Goal: Task Accomplishment & Management: Use online tool/utility

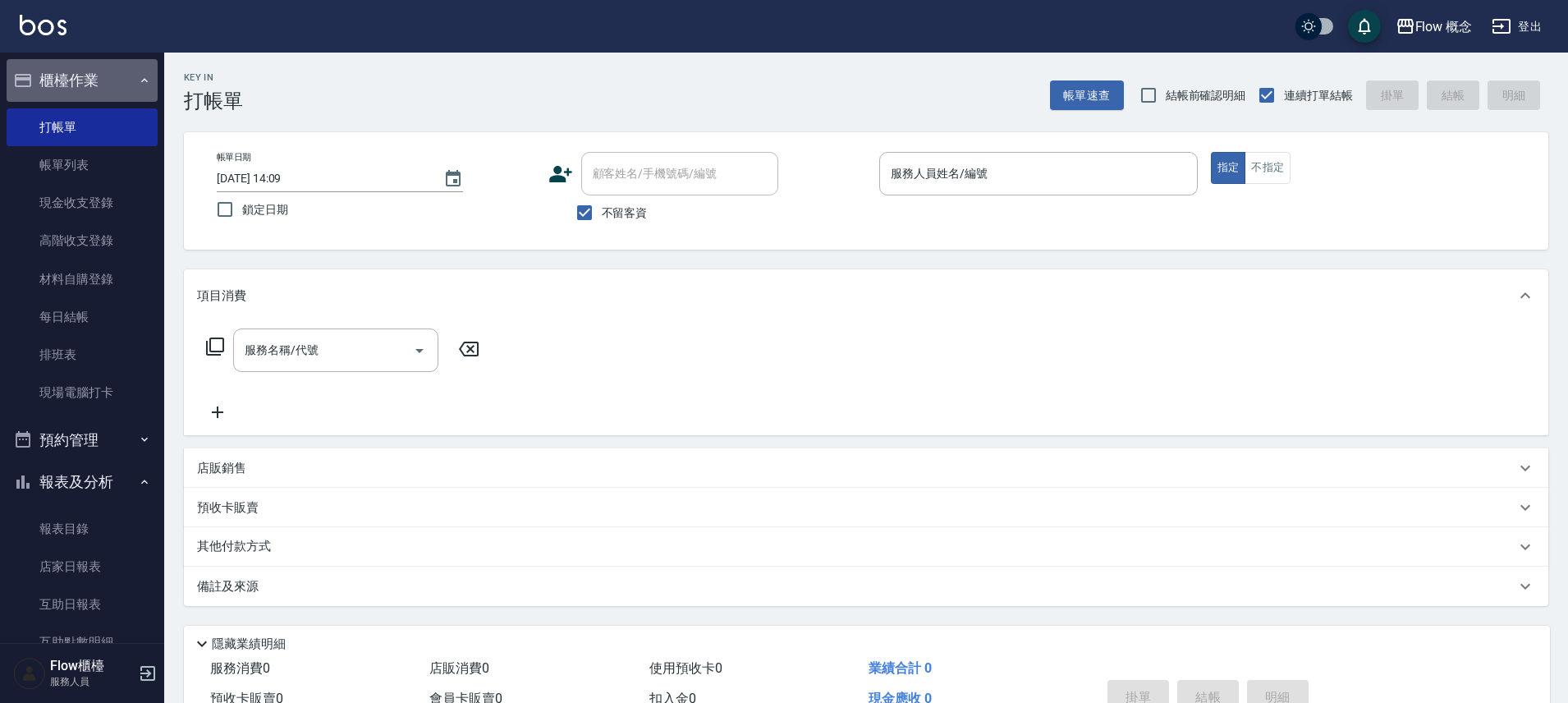
click at [110, 84] on button "櫃檯作業" at bounding box center [82, 81] width 151 height 43
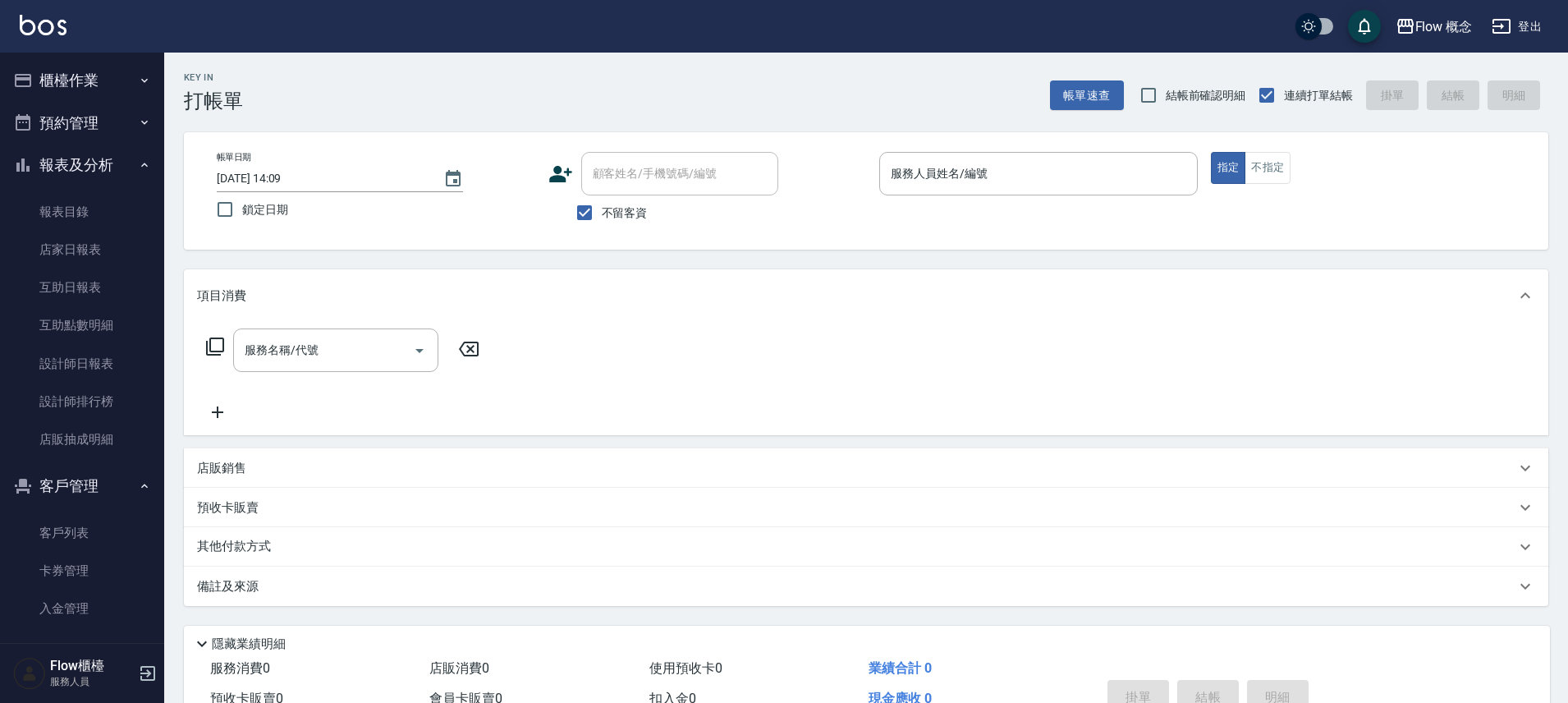
click at [96, 163] on button "報表及分析" at bounding box center [82, 165] width 151 height 43
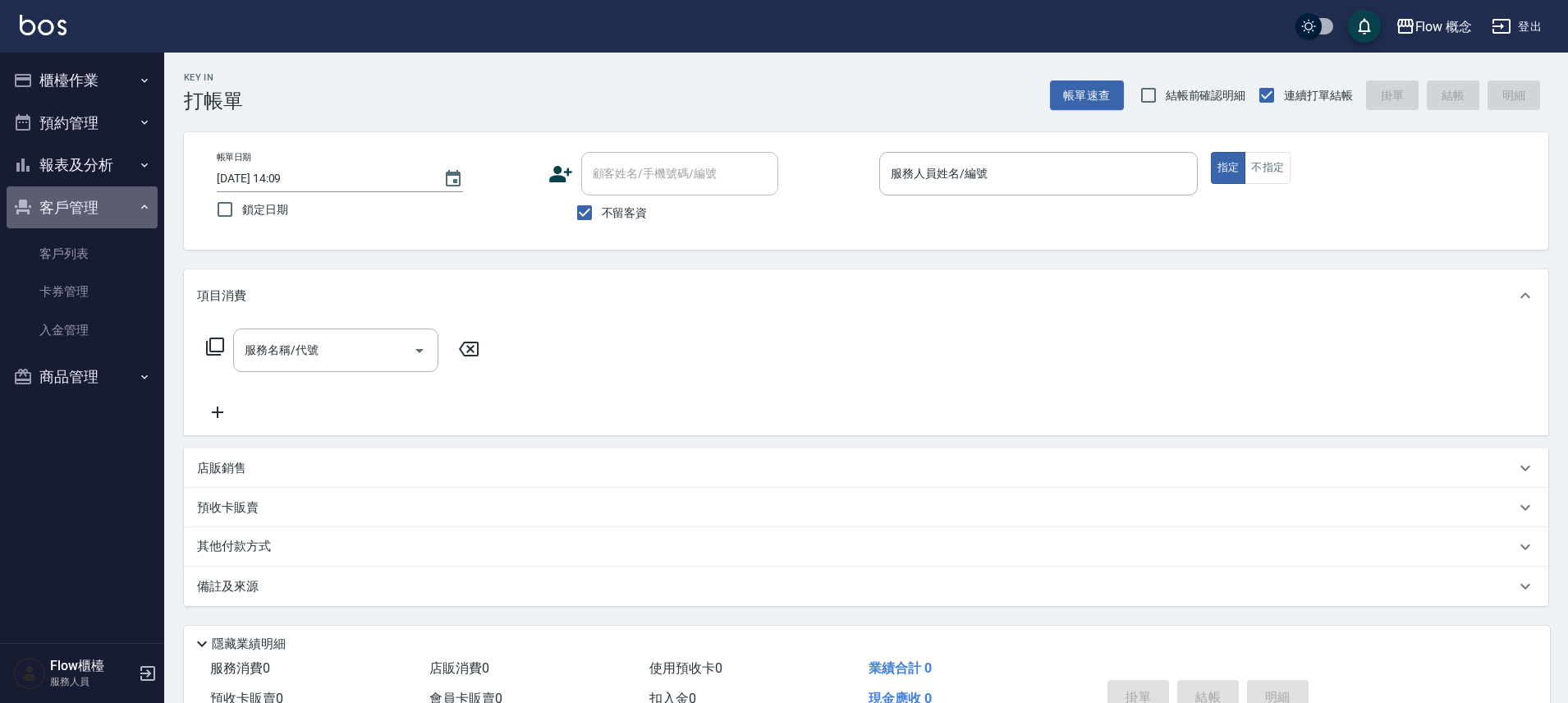
click at [89, 214] on button "客戶管理" at bounding box center [82, 208] width 151 height 43
click at [1060, 173] on input "服務人員姓名/編號" at bounding box center [1038, 173] width 304 height 29
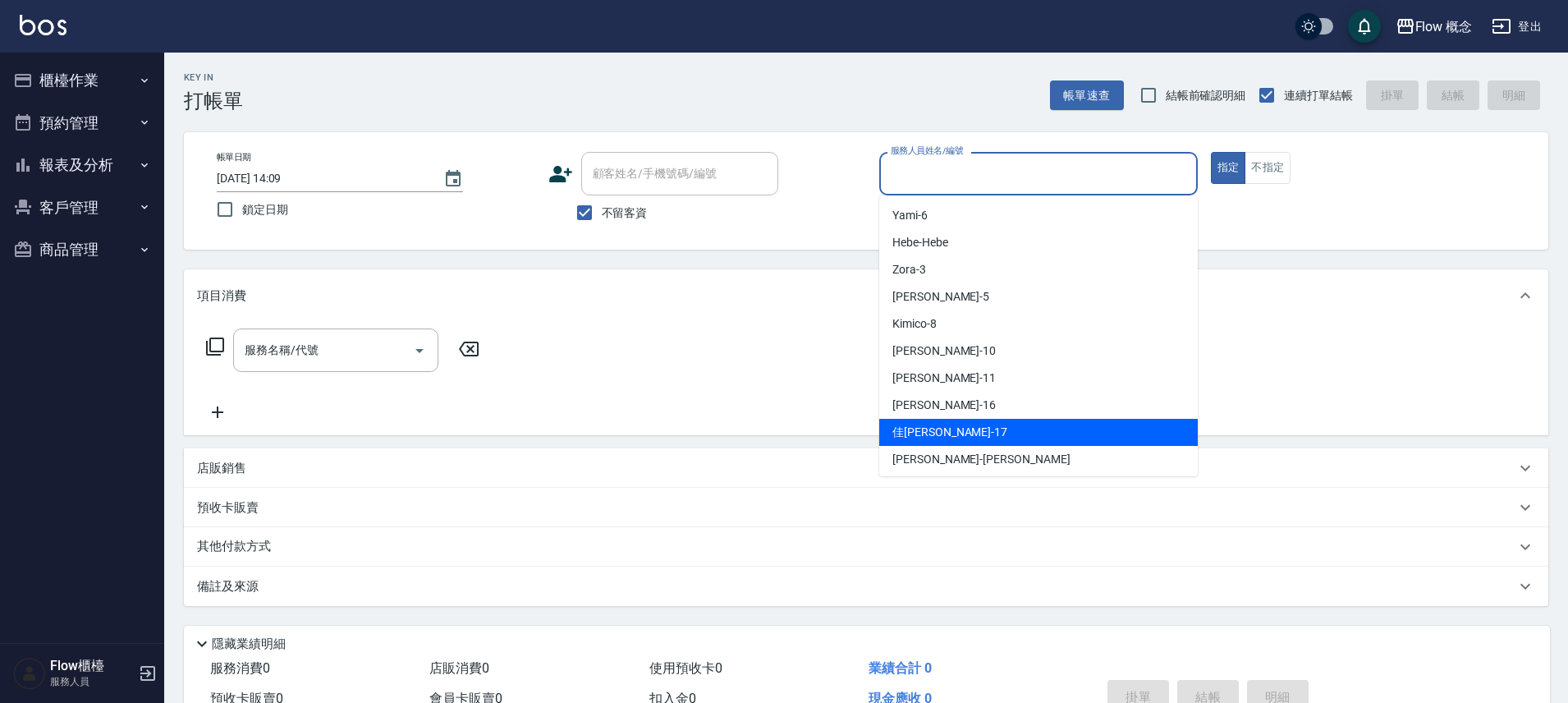
click at [941, 421] on div "佳[PERSON_NAME] -17" at bounding box center [1038, 432] width 319 height 27
type input "佳[PERSON_NAME]-17"
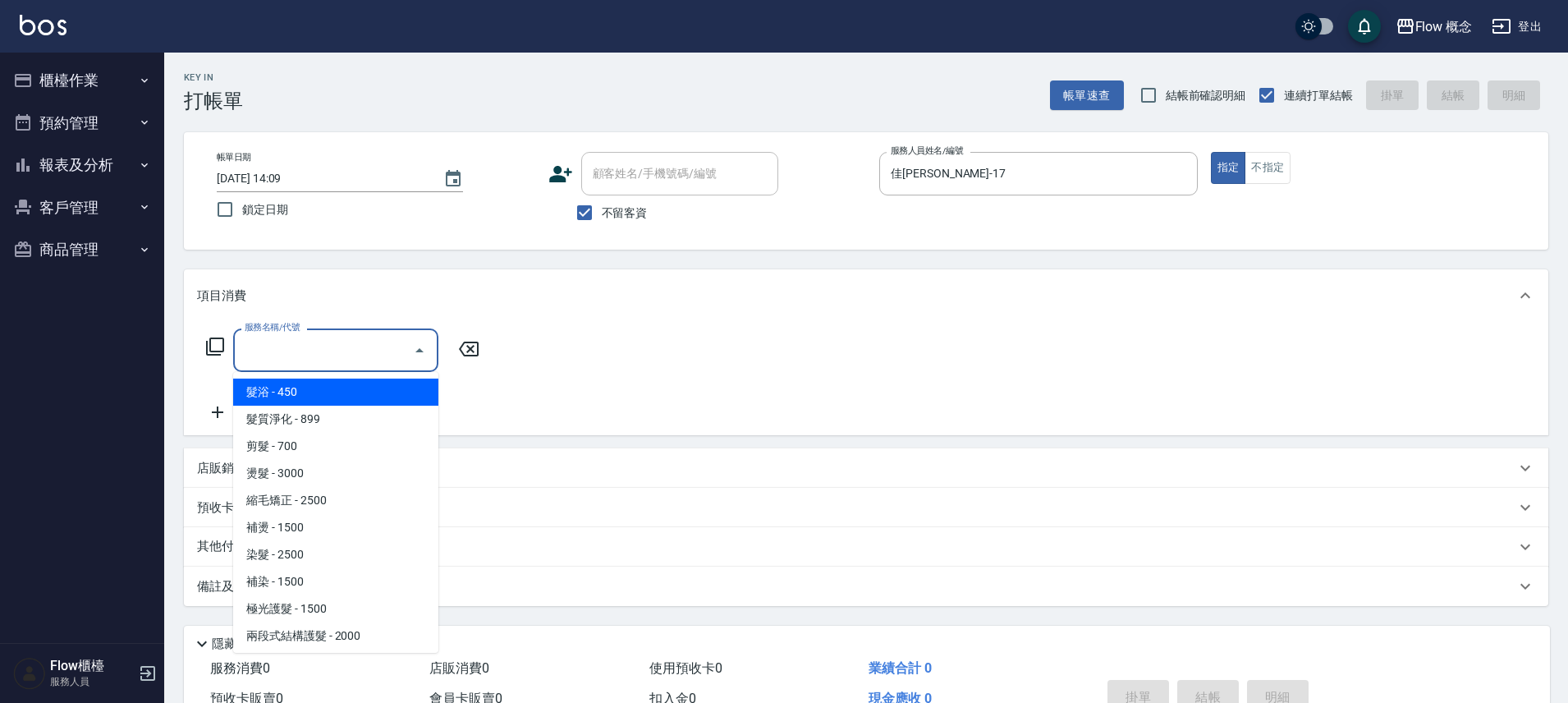
click at [320, 336] on input "服務名稱/代號" at bounding box center [323, 350] width 166 height 29
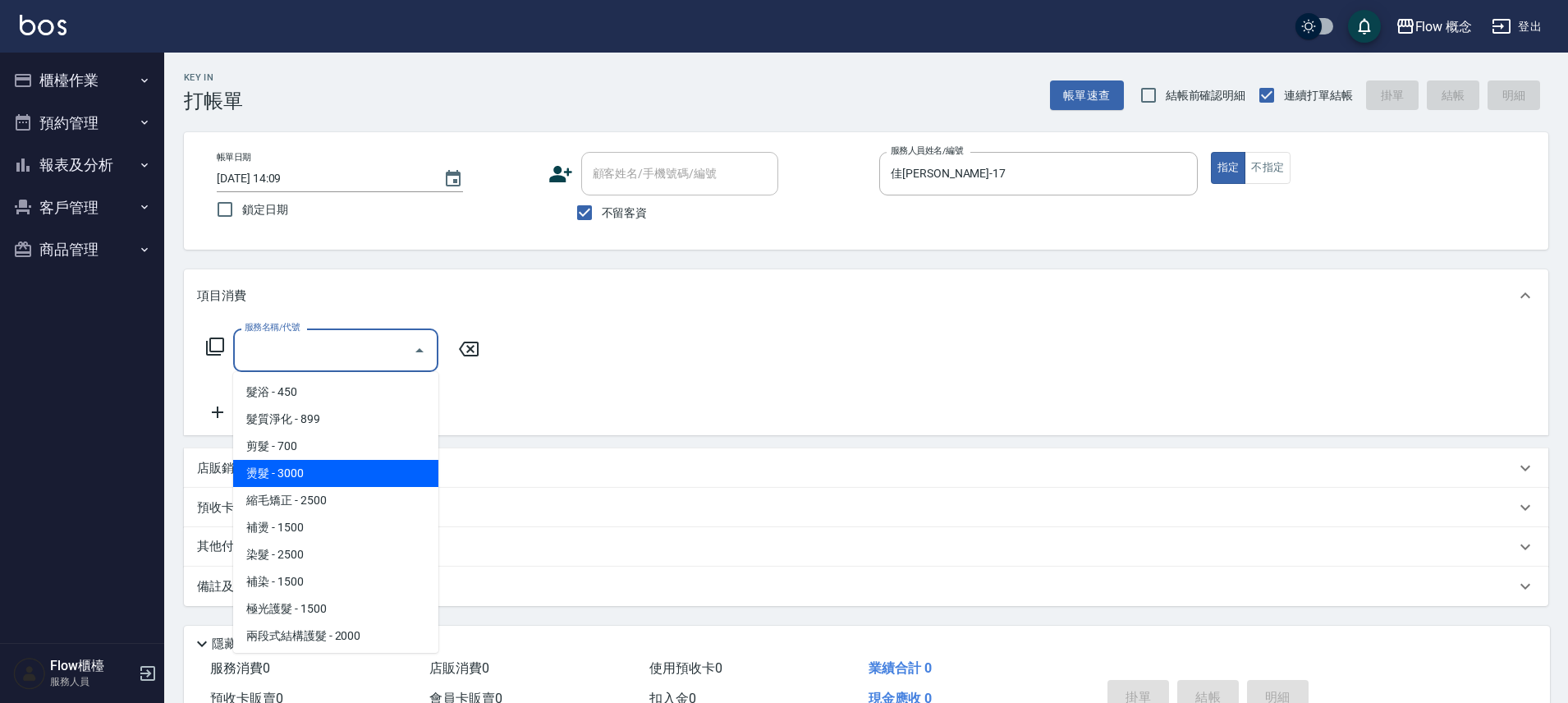
drag, startPoint x: 283, startPoint y: 479, endPoint x: 313, endPoint y: 454, distance: 39.1
click at [283, 478] on span "燙髮 - 3000" at bounding box center [336, 473] width 205 height 27
type input "燙髮(301)"
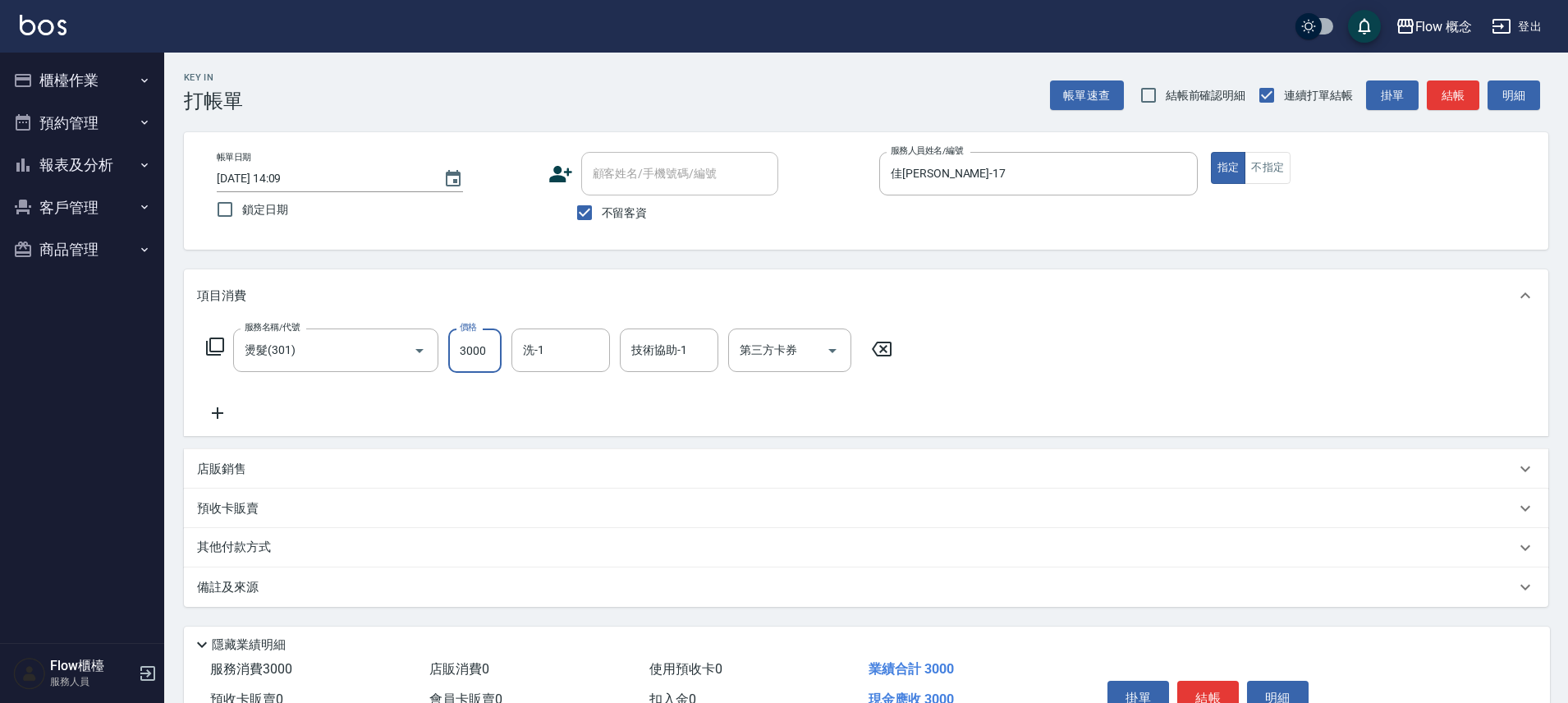
click at [478, 355] on input "3000" at bounding box center [474, 350] width 53 height 44
click at [497, 362] on input "3000" at bounding box center [474, 350] width 53 height 44
drag, startPoint x: 460, startPoint y: 352, endPoint x: 499, endPoint y: 352, distance: 39.0
click at [499, 352] on input "3000" at bounding box center [474, 350] width 53 height 44
click at [482, 354] on input "3000" at bounding box center [474, 350] width 53 height 44
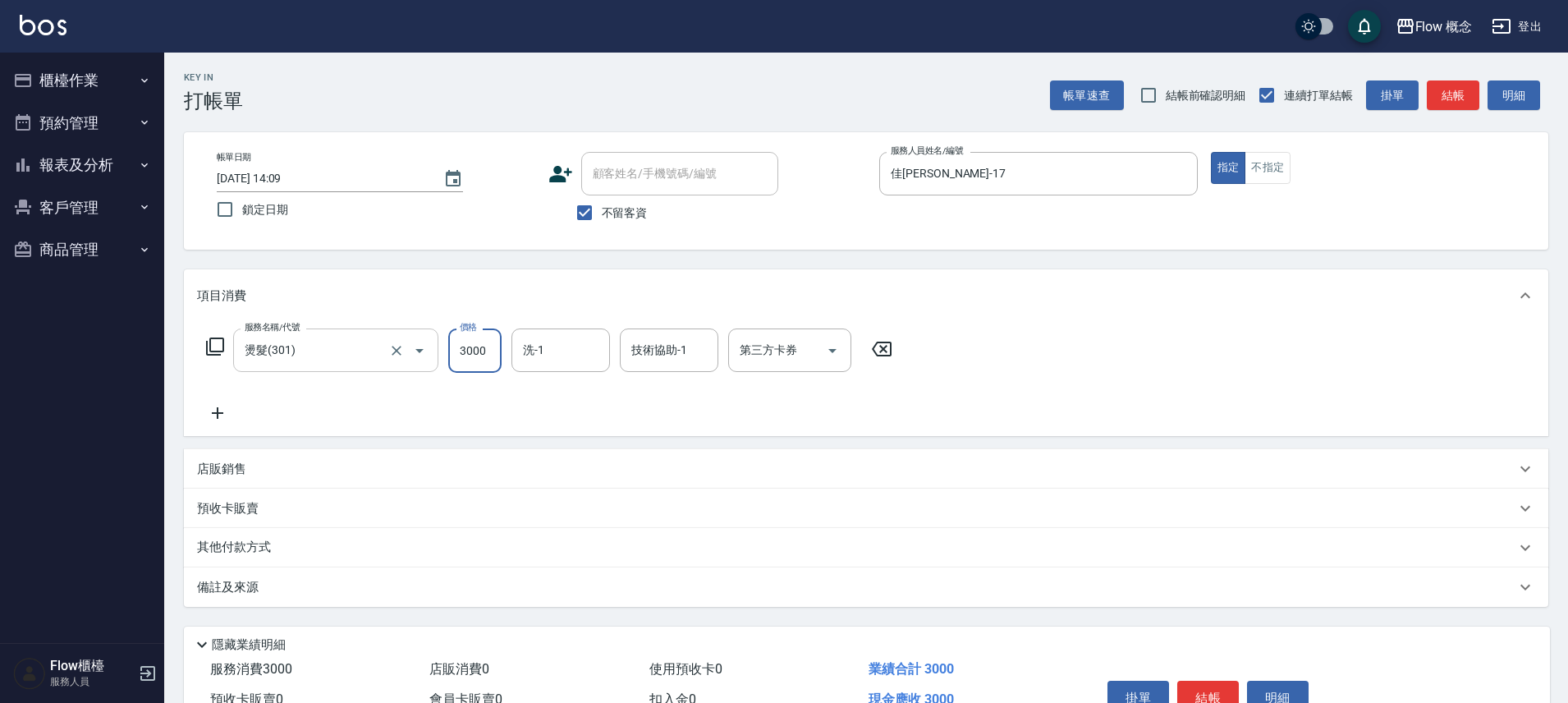
drag, startPoint x: 482, startPoint y: 354, endPoint x: 430, endPoint y: 352, distance: 52.0
click at [430, 352] on div "服務名稱/代號 燙髮(301) 服務名稱/代號 價格 3000 價格 洗-1 洗-1 技術協助-1 技術協助-1 第三方卡券 第三方卡券" at bounding box center [549, 350] width 705 height 44
click at [491, 356] on input "0" at bounding box center [474, 350] width 53 height 44
paste input "75"
type input "750"
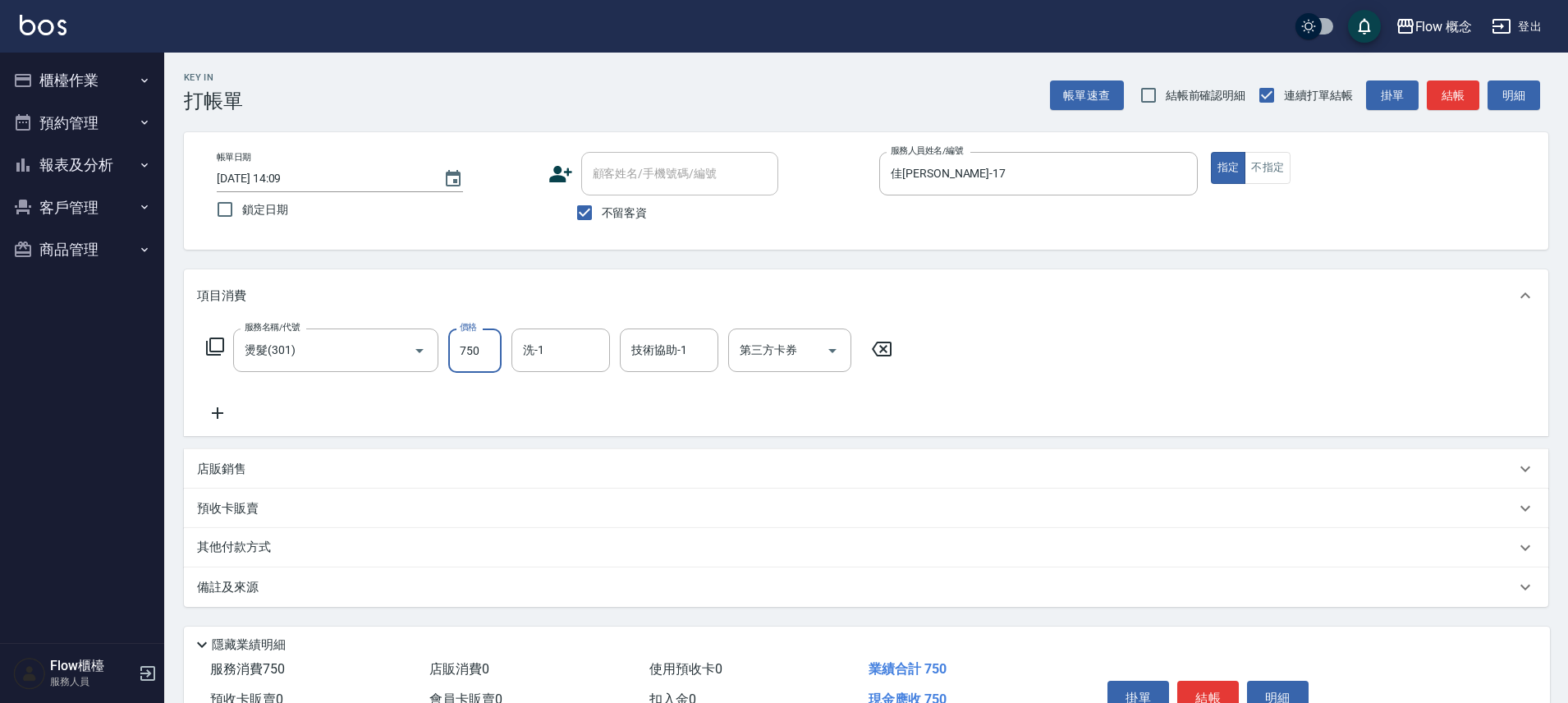
click at [222, 415] on icon at bounding box center [217, 412] width 41 height 20
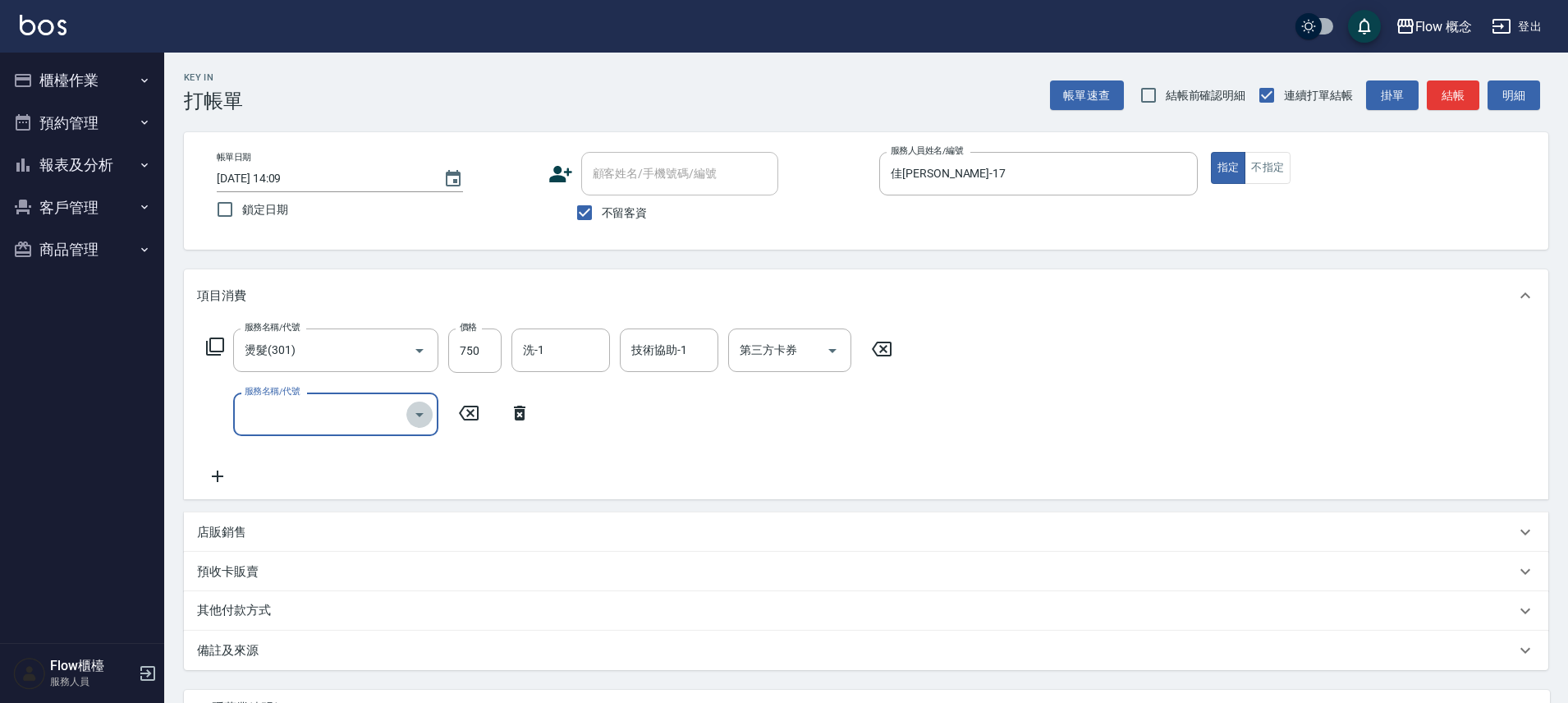
click at [424, 417] on icon "Open" at bounding box center [419, 414] width 20 height 20
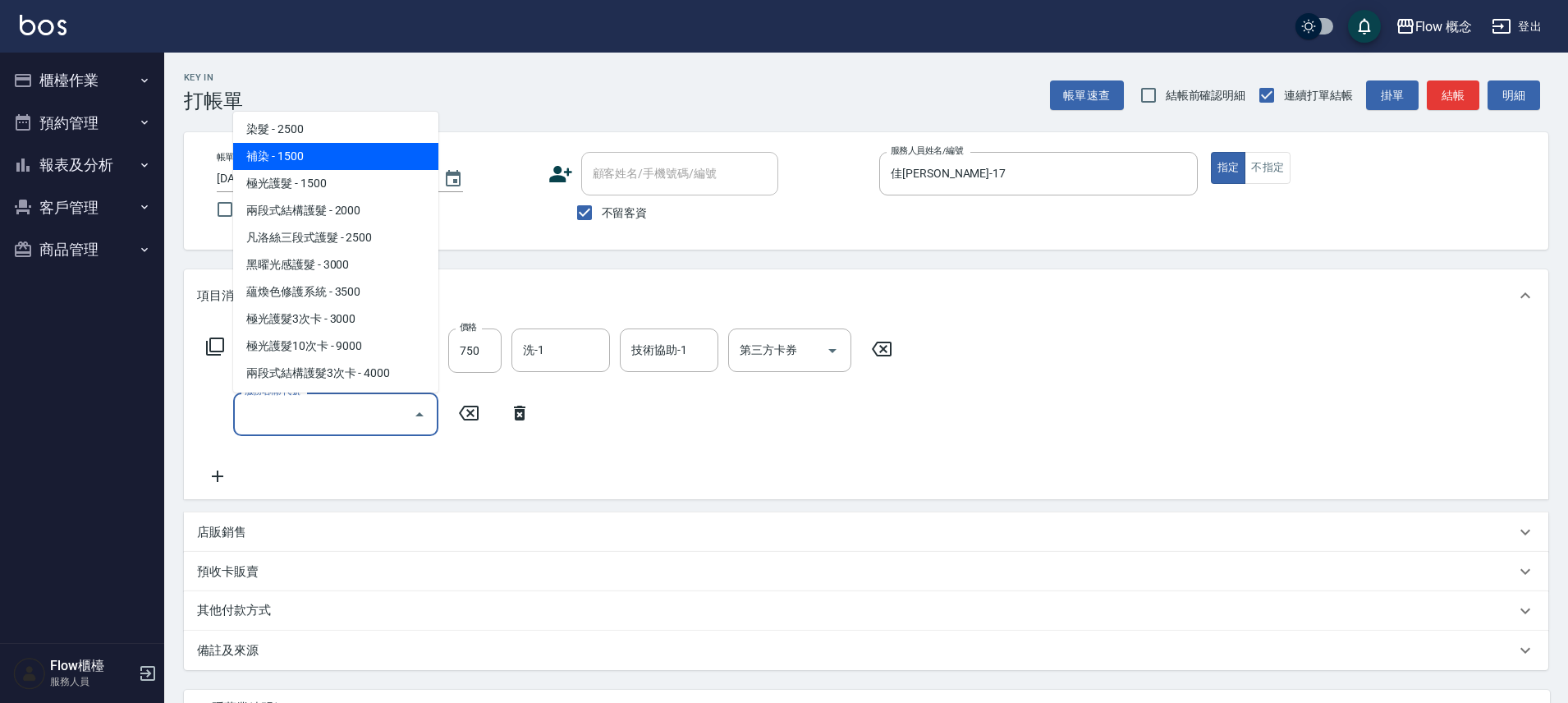
scroll to position [153, 0]
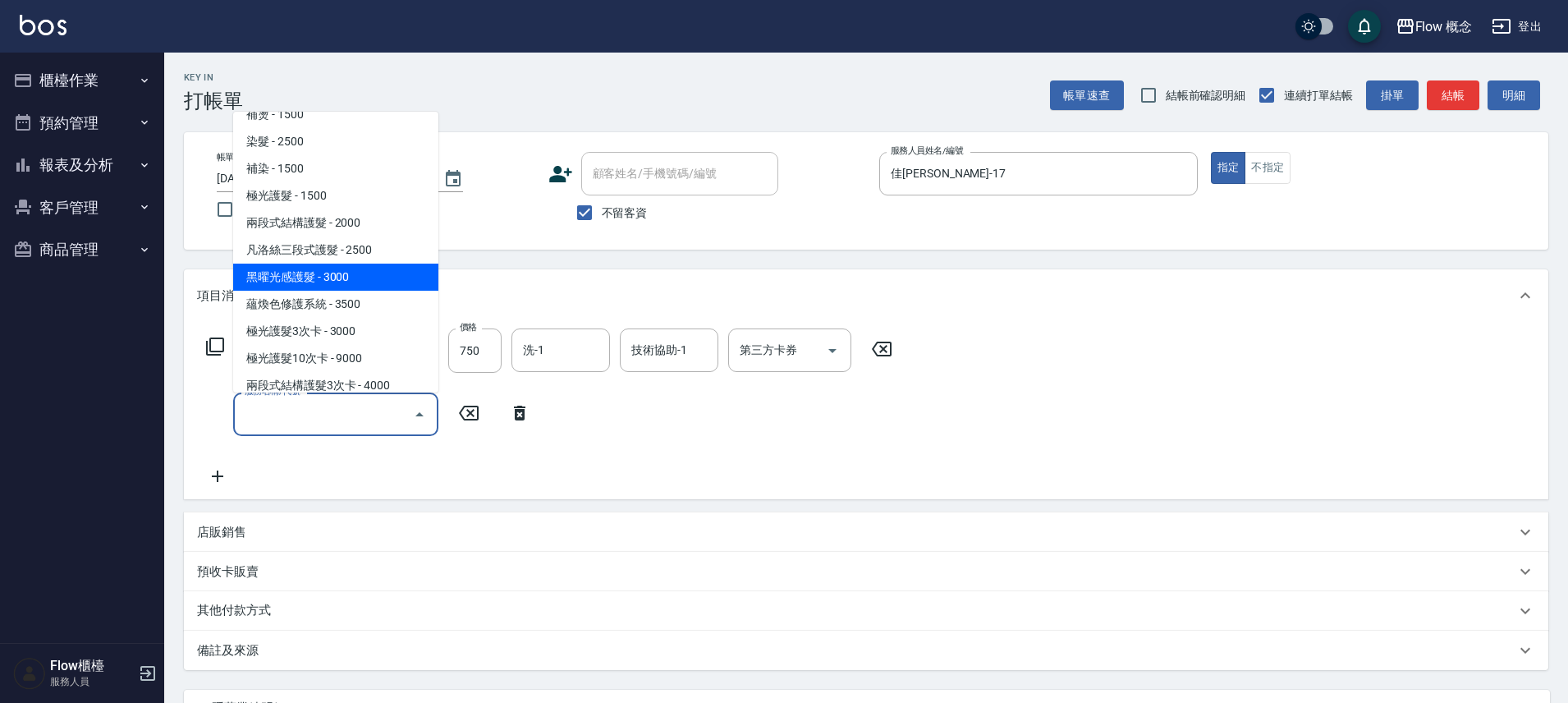
click at [324, 274] on span "黑曜光感護髮 - 3000" at bounding box center [336, 277] width 205 height 27
type input "黑曜光感護髮(504)"
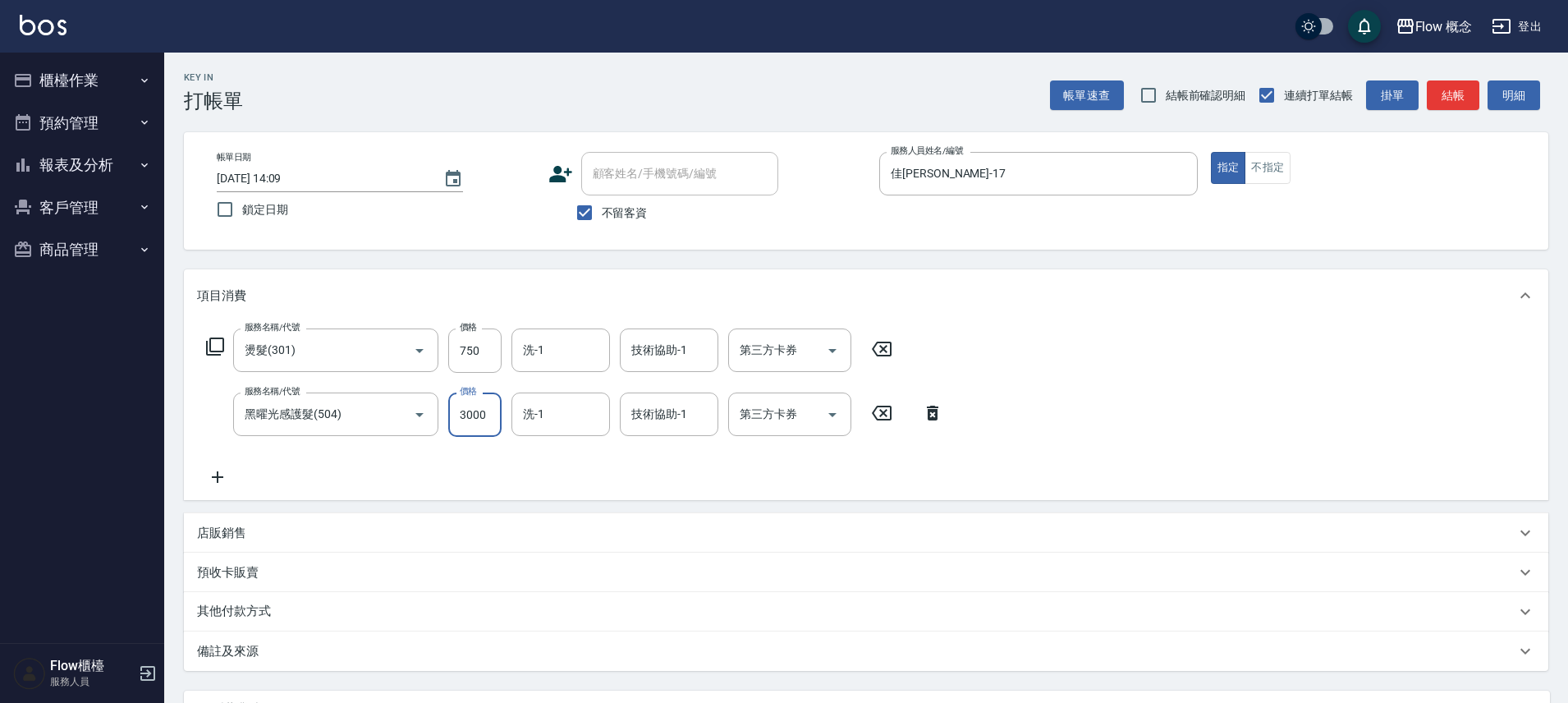
click at [466, 409] on input "3000" at bounding box center [474, 414] width 53 height 44
paste input "15"
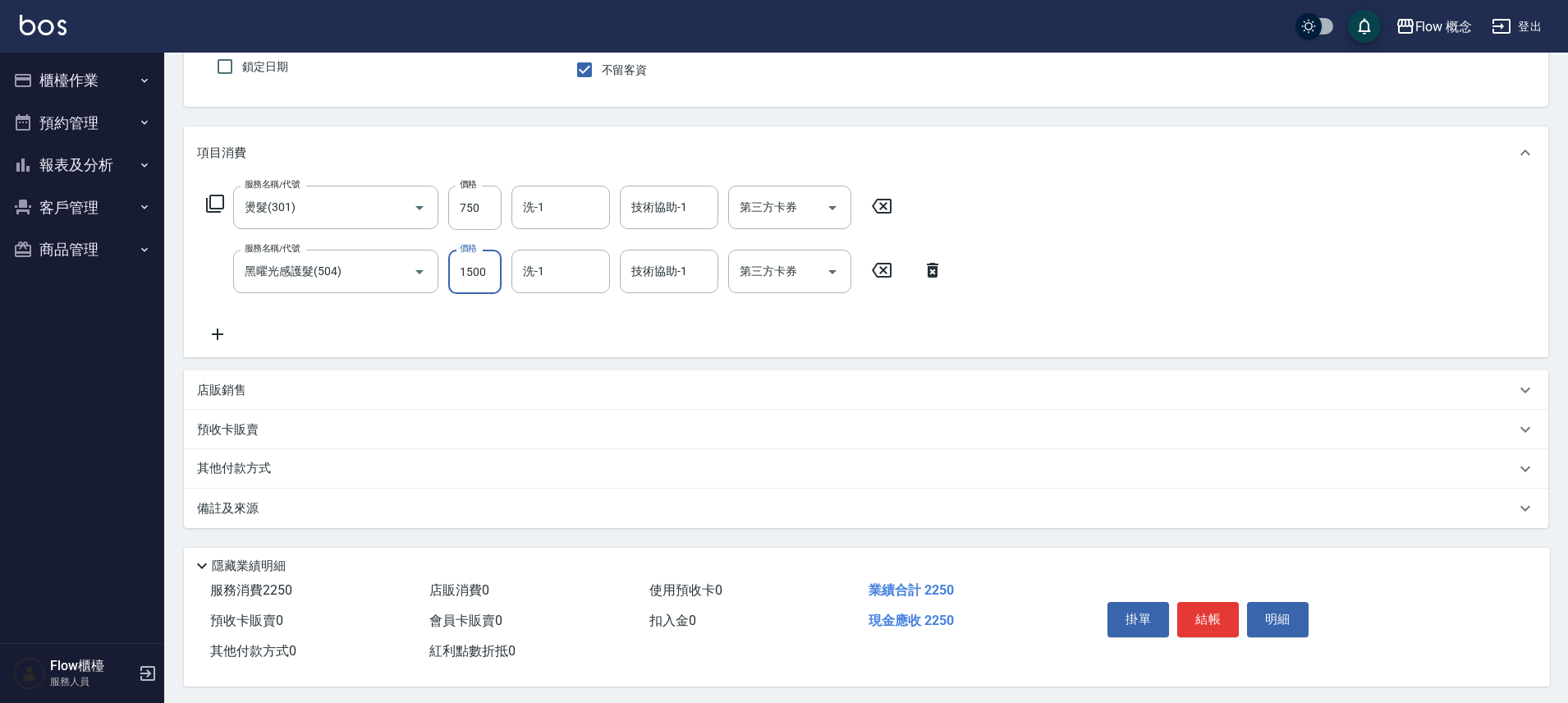
scroll to position [154, 0]
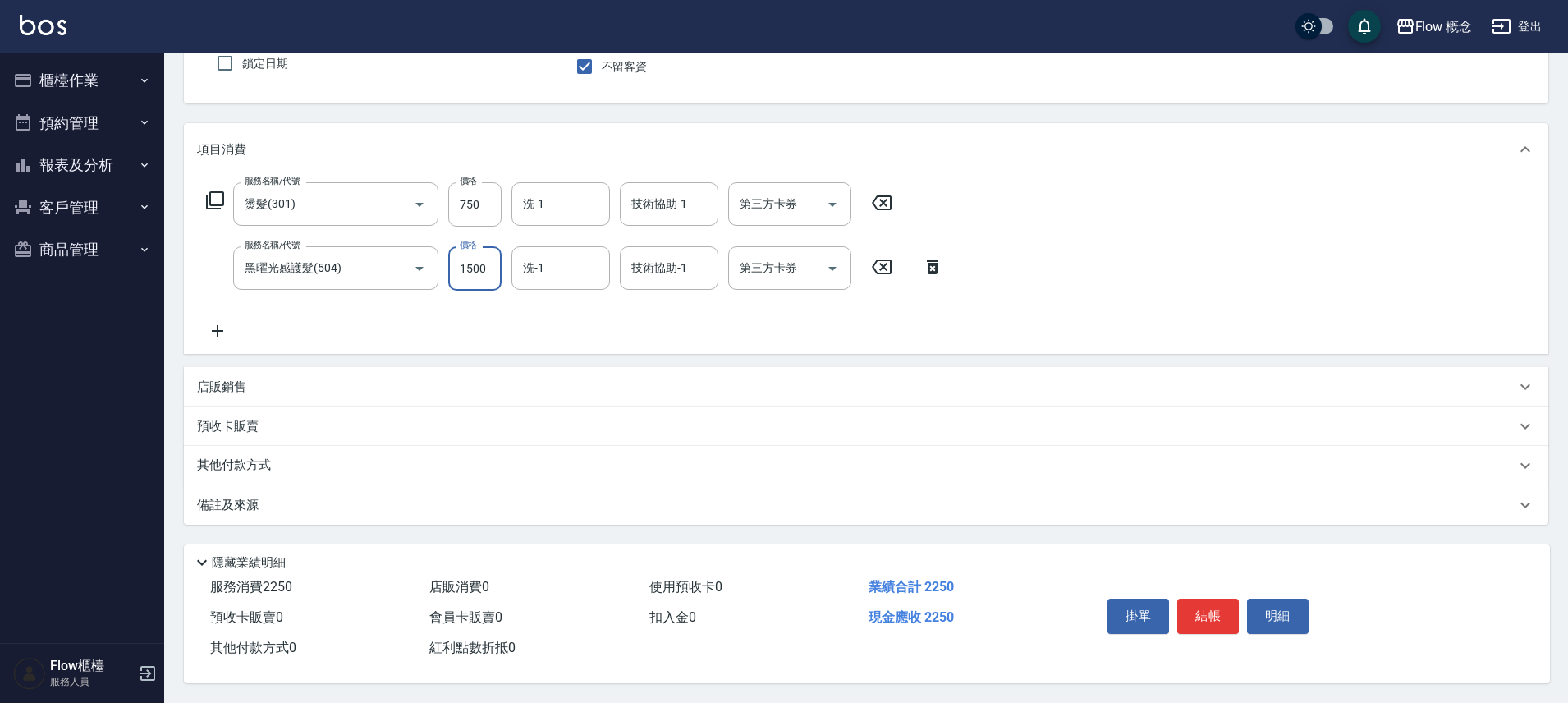
type input "1500"
click at [339, 446] on div "其他付款方式" at bounding box center [866, 466] width 1365 height 39
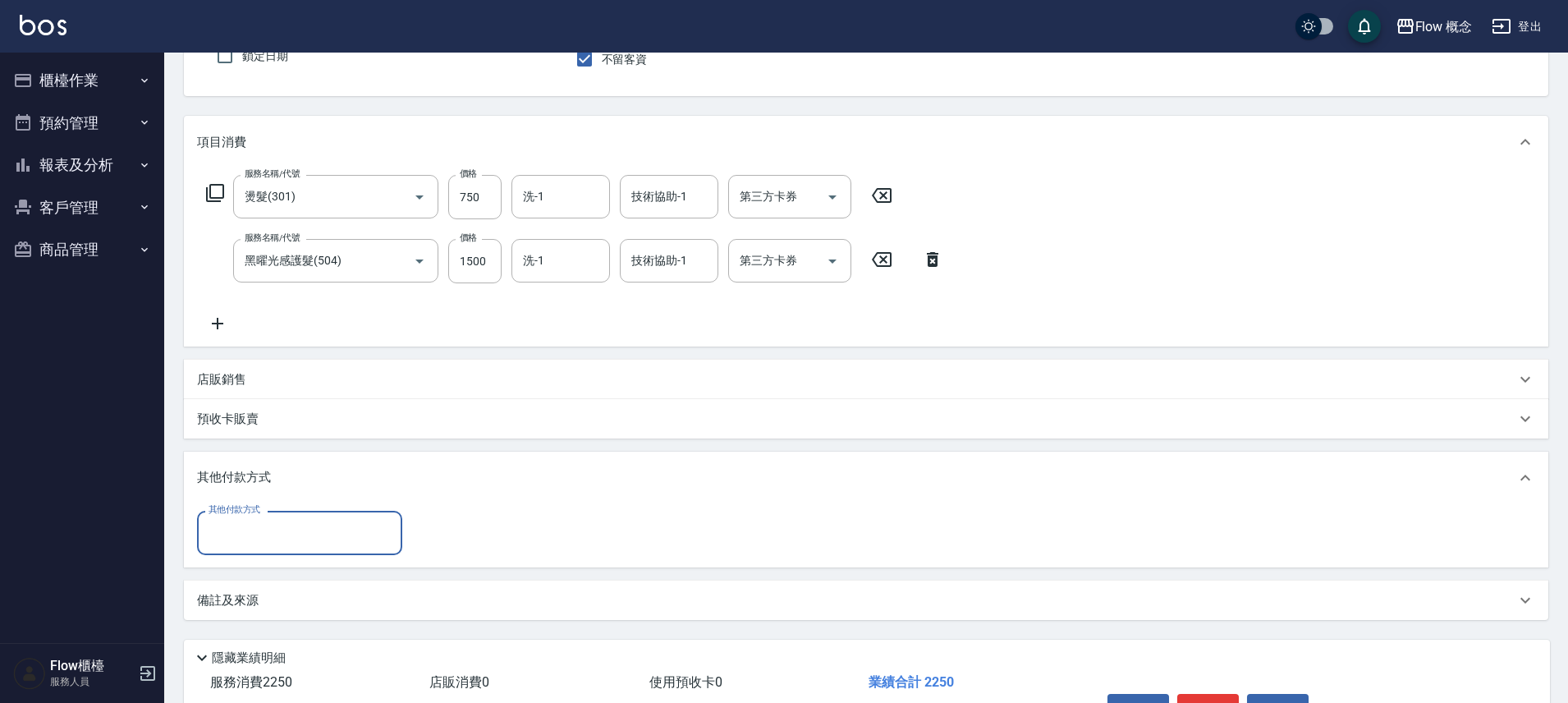
scroll to position [0, 0]
click at [301, 501] on div "其他付款方式" at bounding box center [866, 478] width 1365 height 52
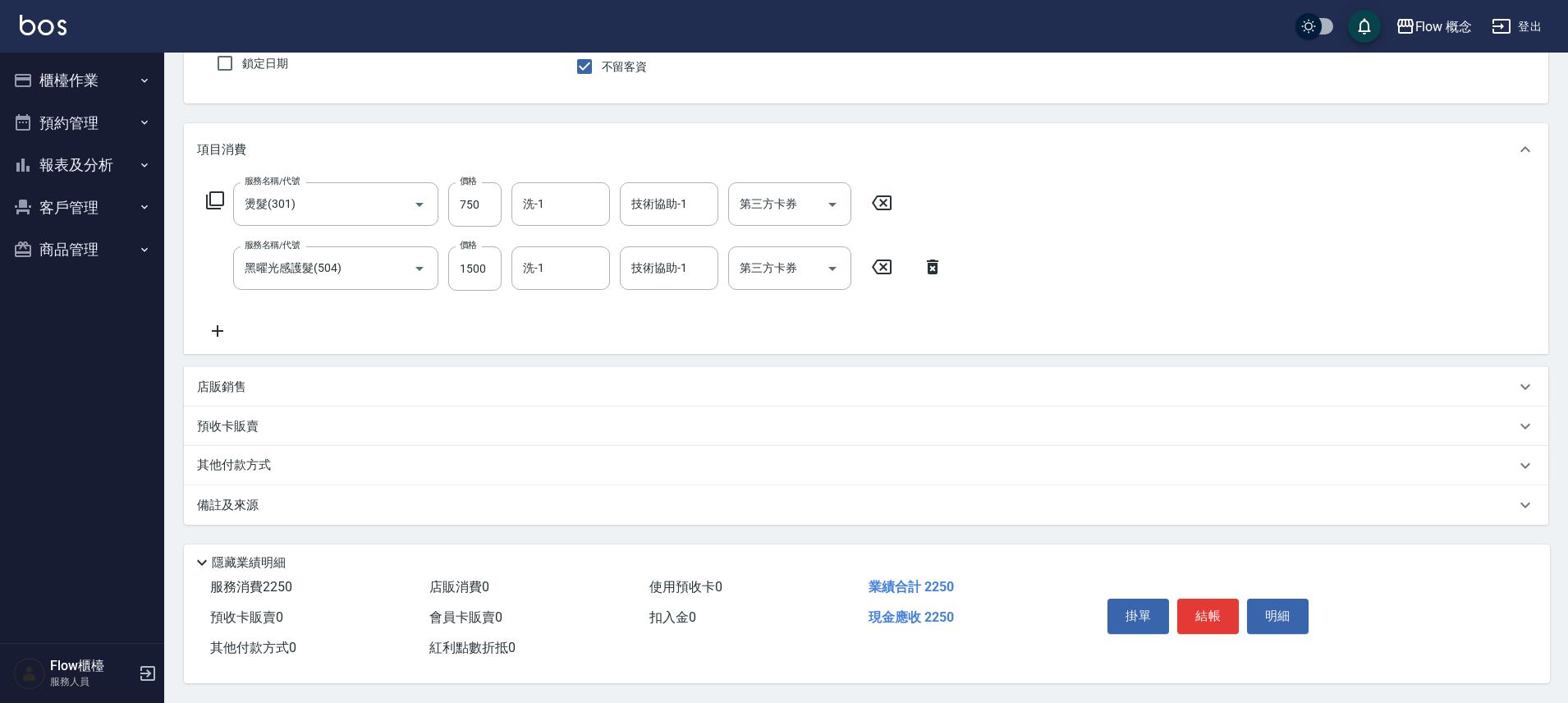
click at [300, 456] on div "其他付款方式" at bounding box center [856, 465] width 1319 height 18
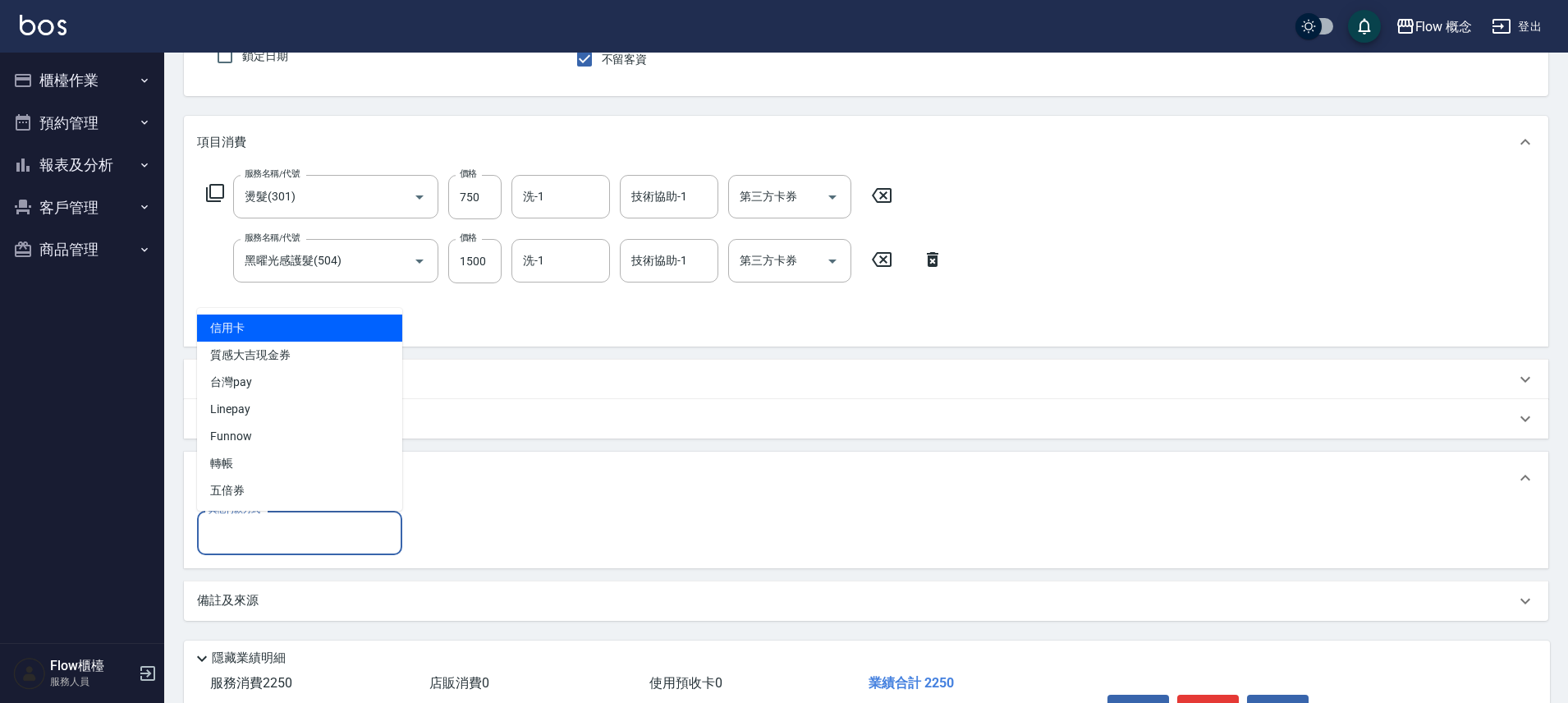
click at [288, 526] on input "其他付款方式" at bounding box center [299, 532] width 190 height 29
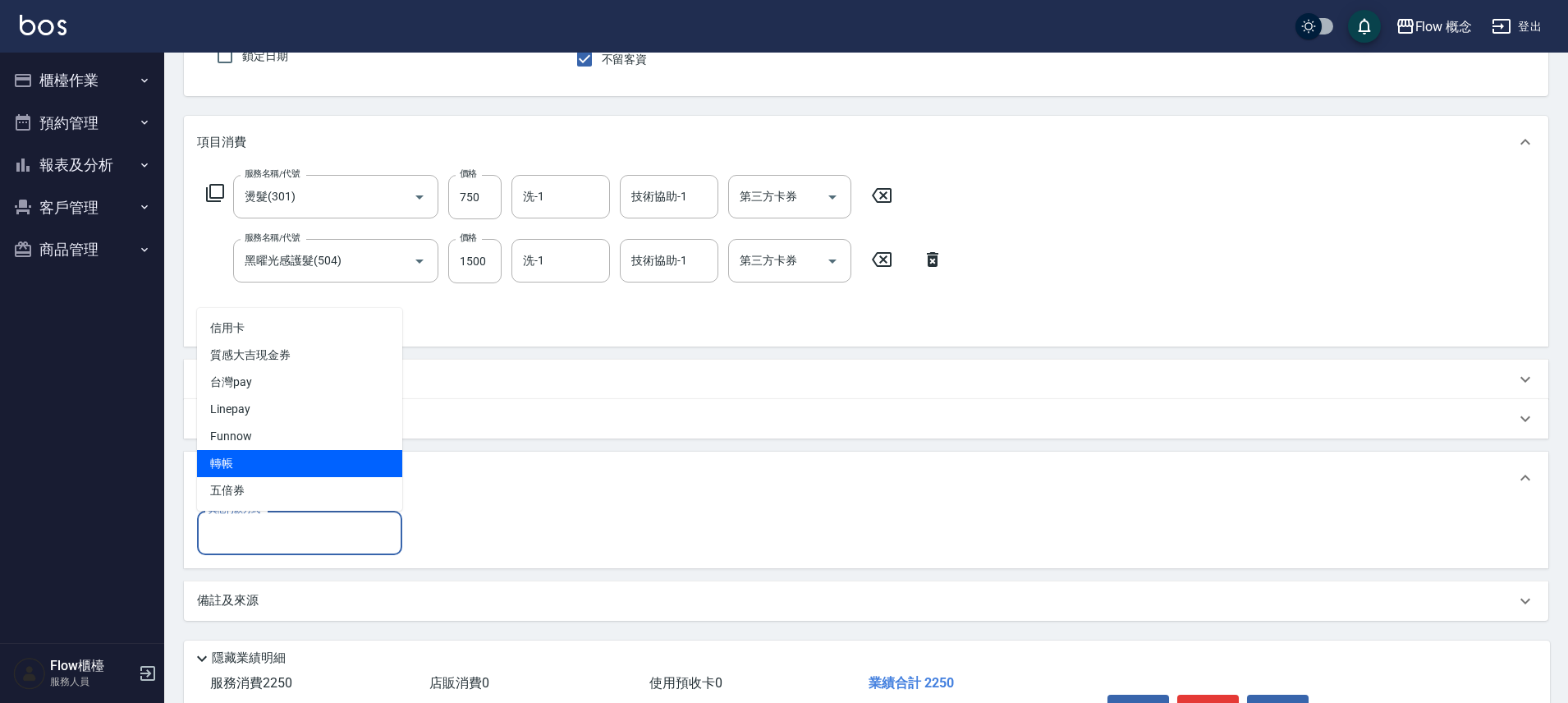
click at [291, 457] on span "轉帳" at bounding box center [299, 463] width 205 height 27
type input "轉帳"
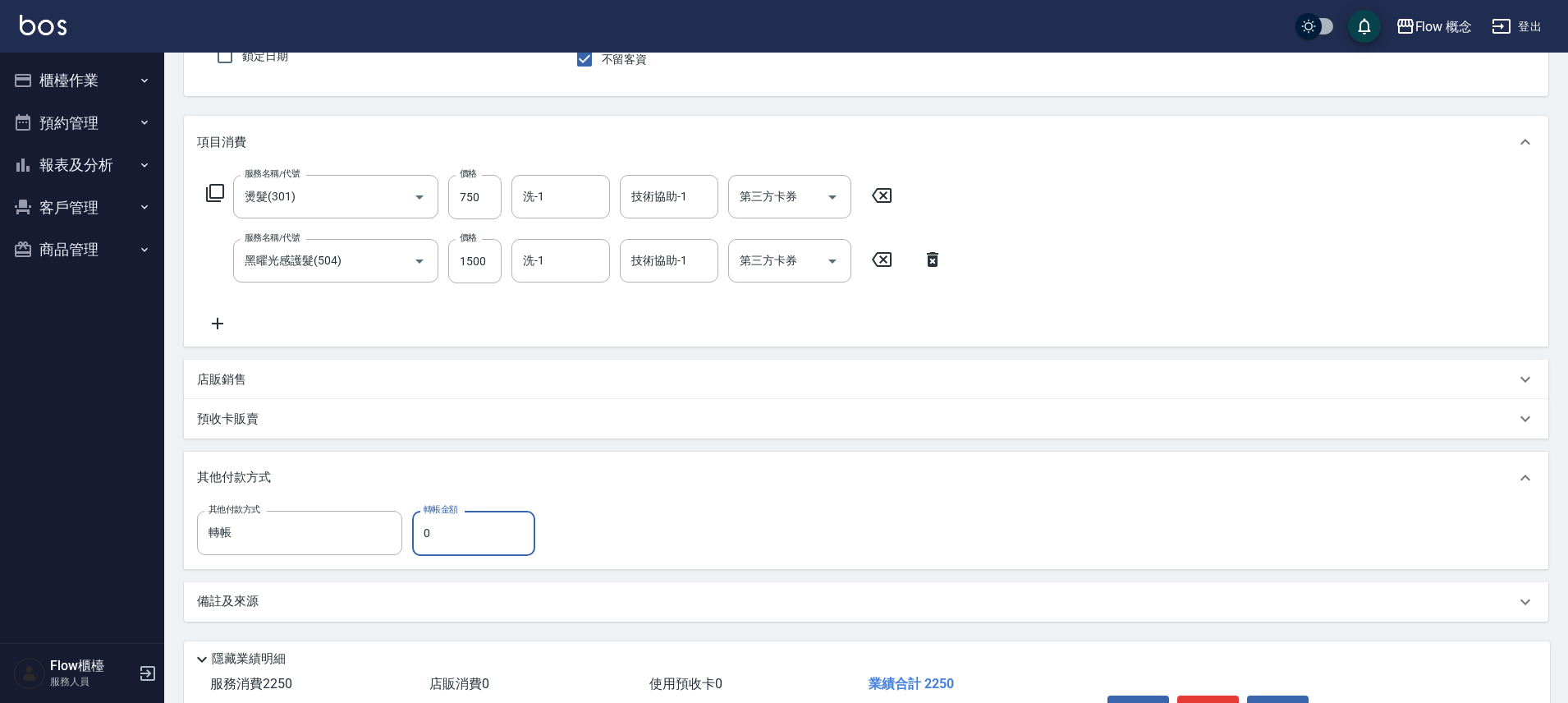
click at [489, 528] on input "0" at bounding box center [473, 532] width 123 height 44
click at [494, 538] on input "0" at bounding box center [473, 532] width 123 height 44
paste input "225"
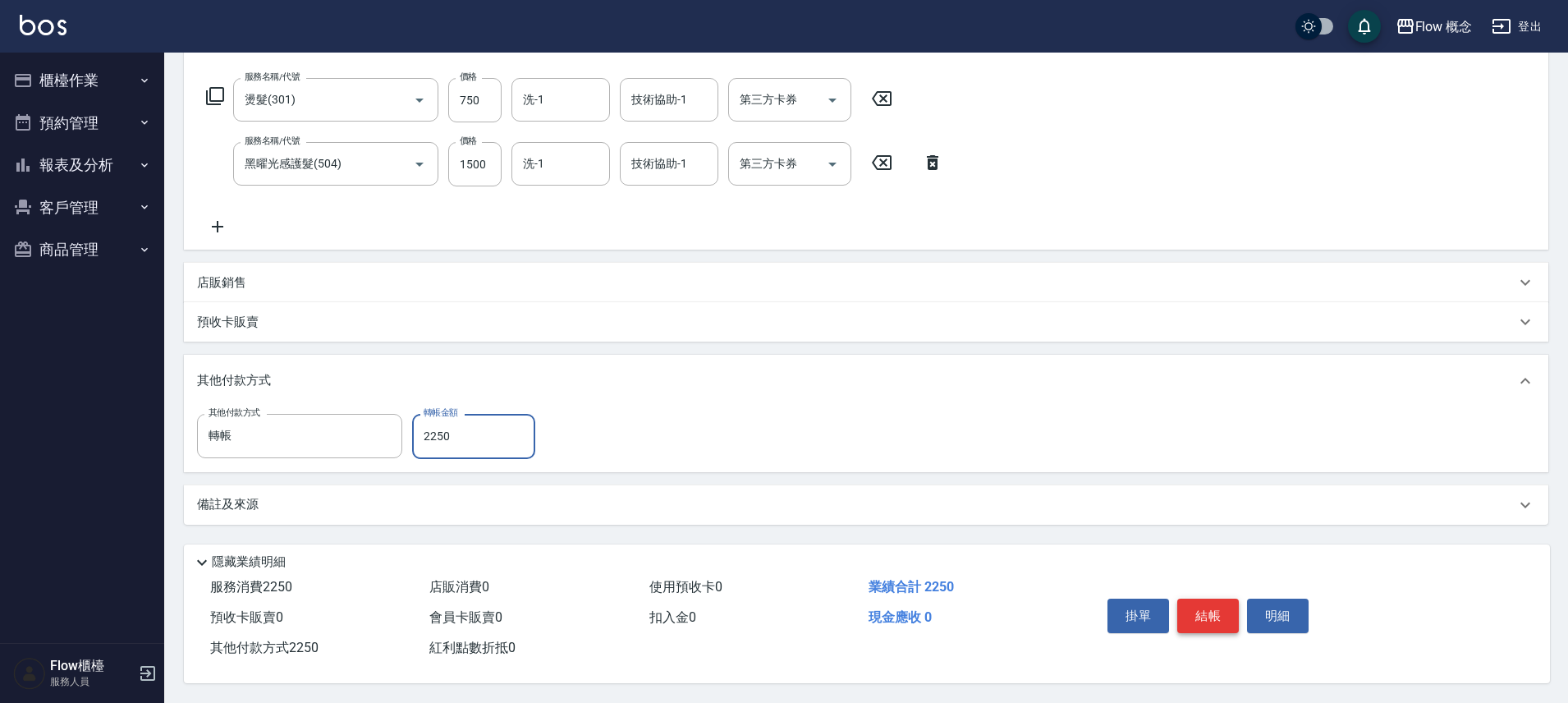
type input "2250"
click at [1190, 604] on button "結帳" at bounding box center [1208, 616] width 62 height 35
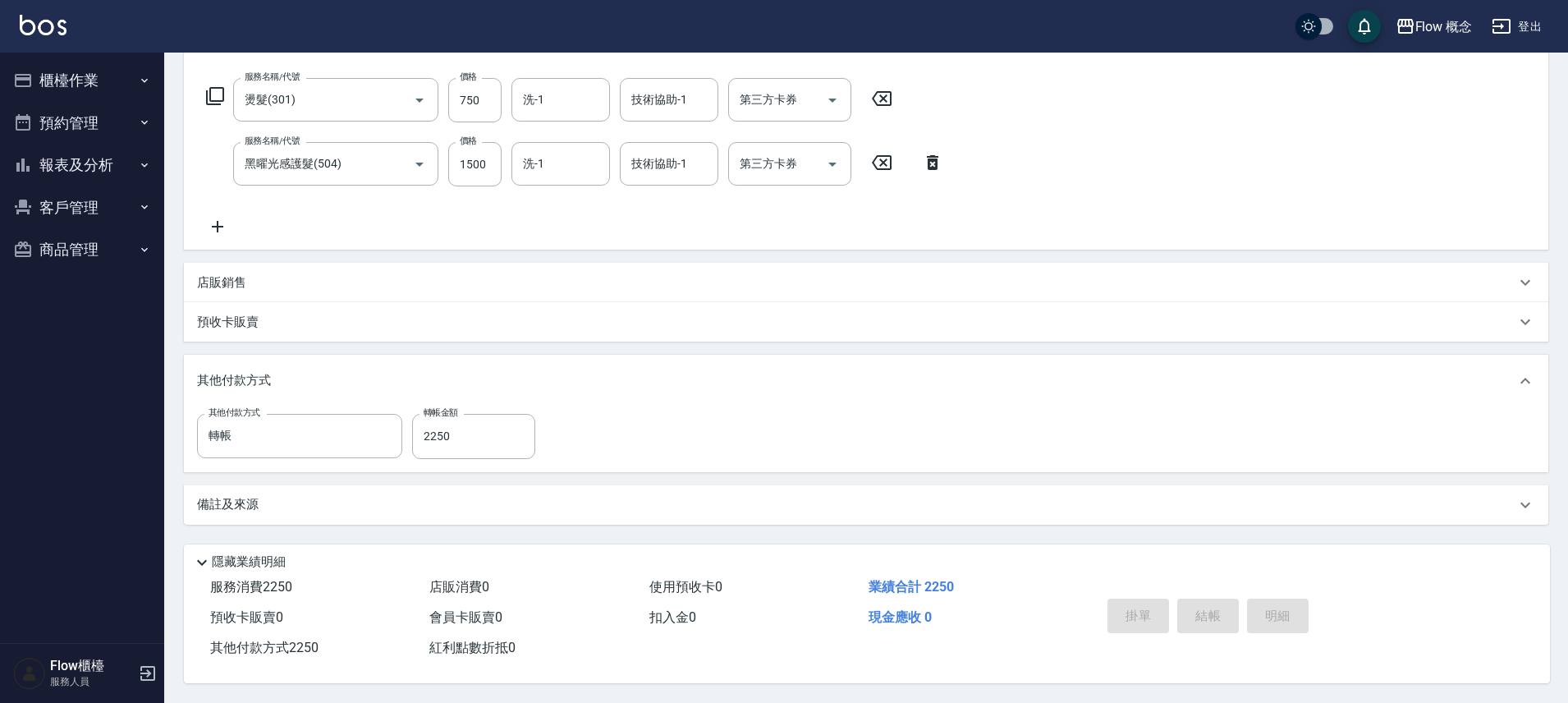
type input "[DATE] 15:26"
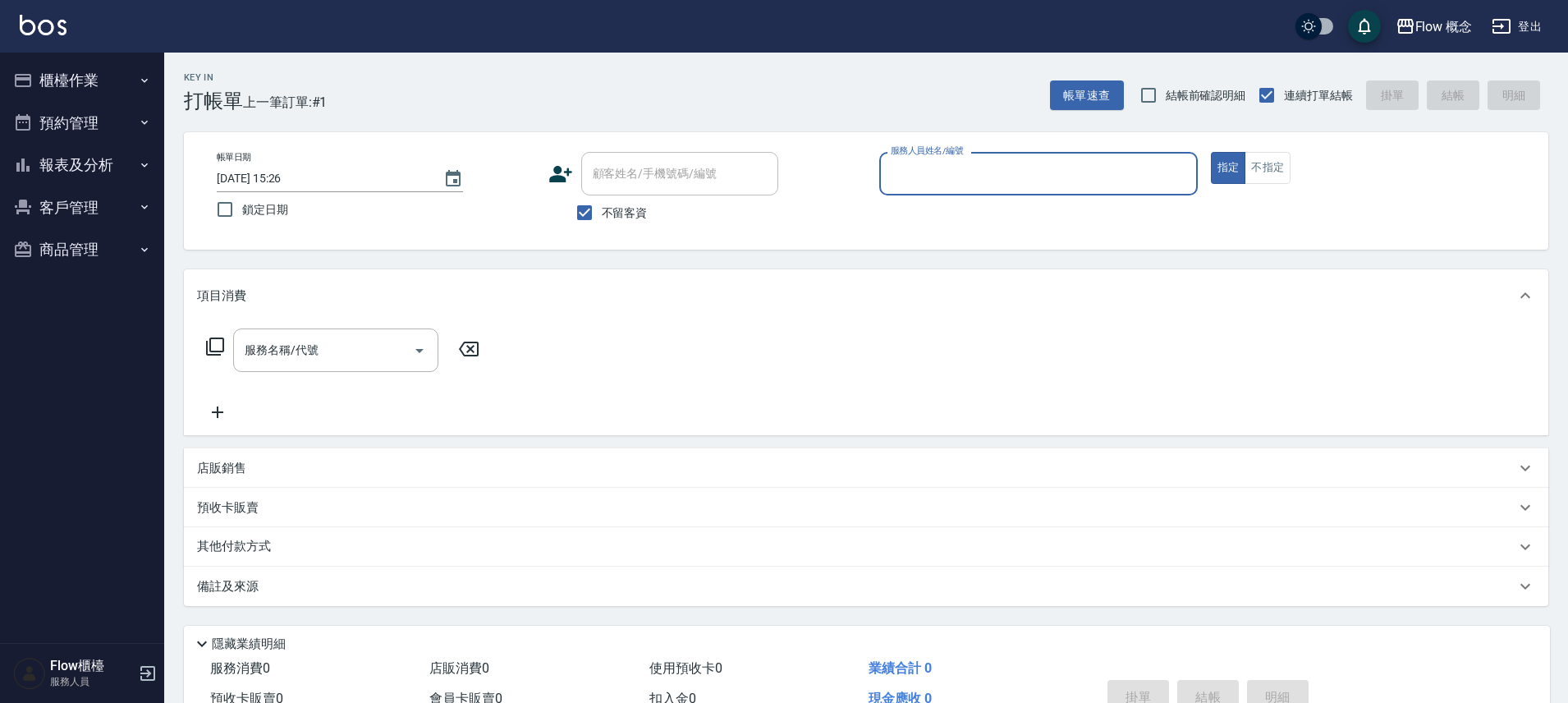
click at [63, 224] on button "客戶管理" at bounding box center [82, 208] width 151 height 43
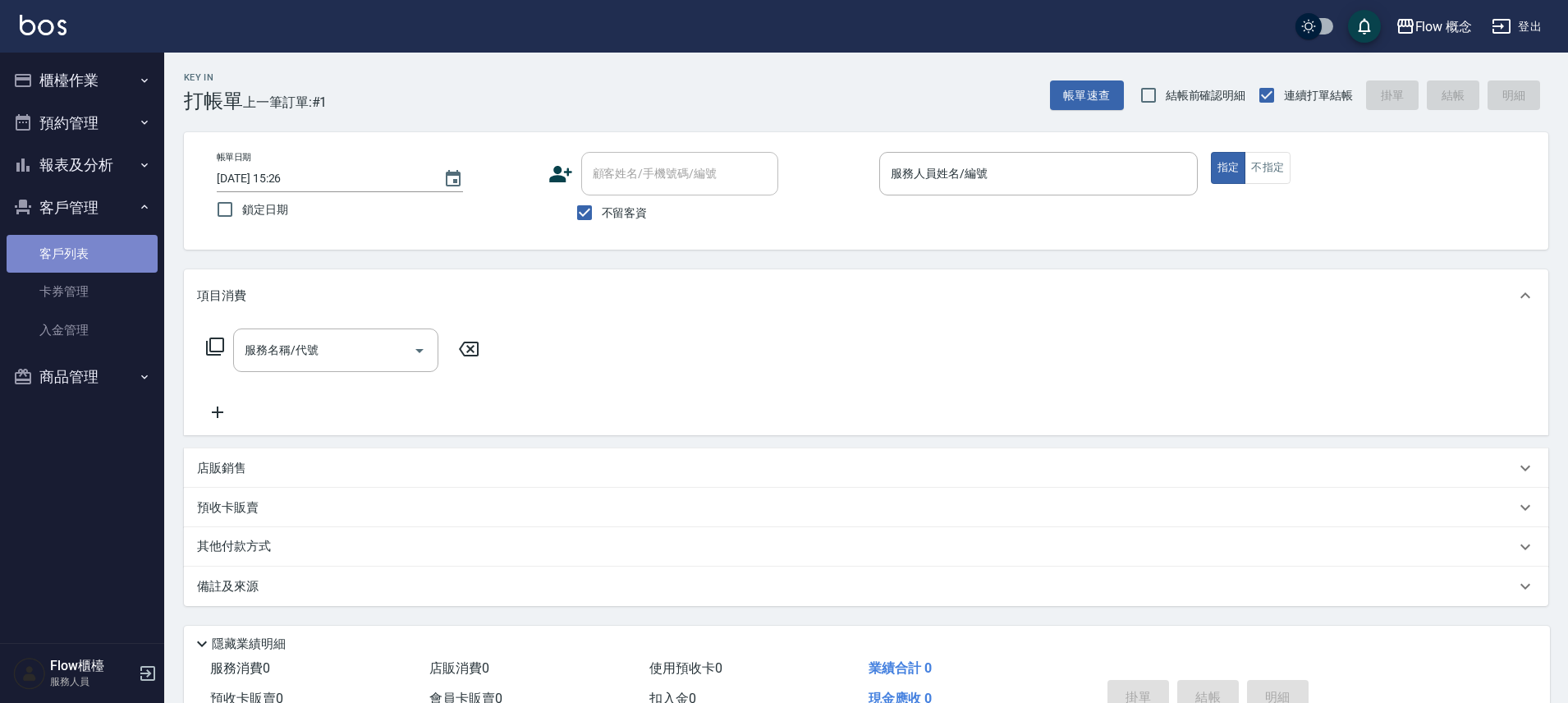
click at [117, 238] on link "客戶列表" at bounding box center [82, 254] width 151 height 37
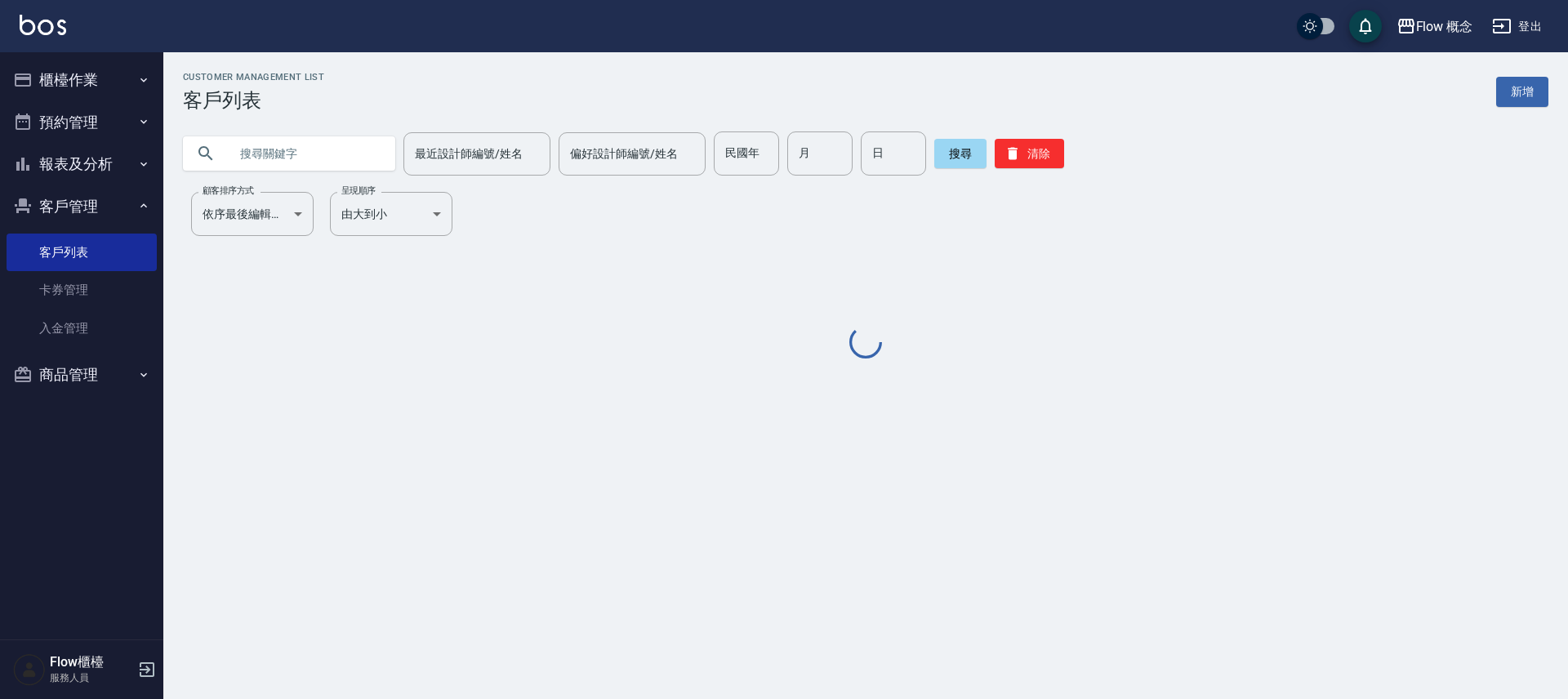
click at [285, 153] on input "text" at bounding box center [305, 153] width 154 height 44
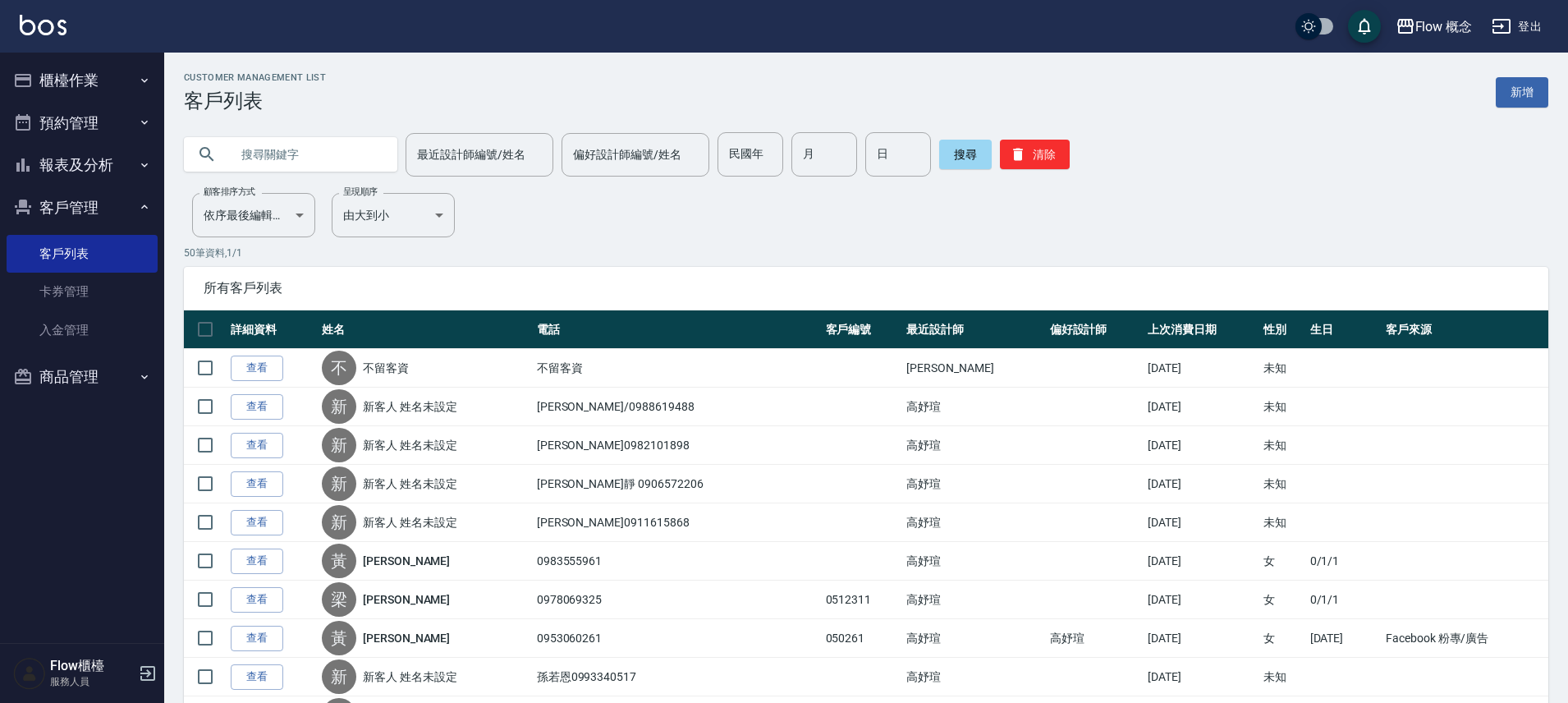
paste input "0958028288"
type input "0958028288"
click at [957, 143] on button "搜尋" at bounding box center [965, 155] width 52 height 30
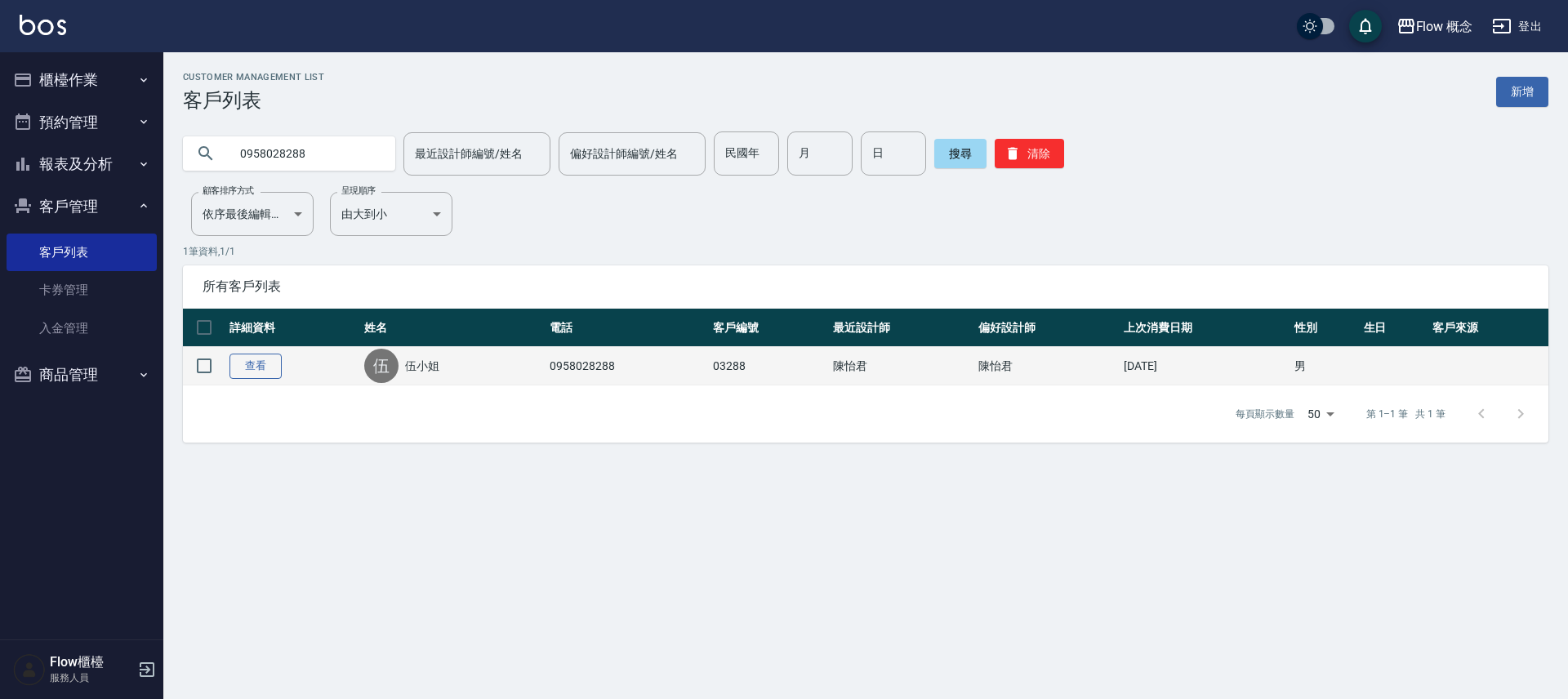
click at [268, 362] on link "查看" at bounding box center [255, 365] width 52 height 25
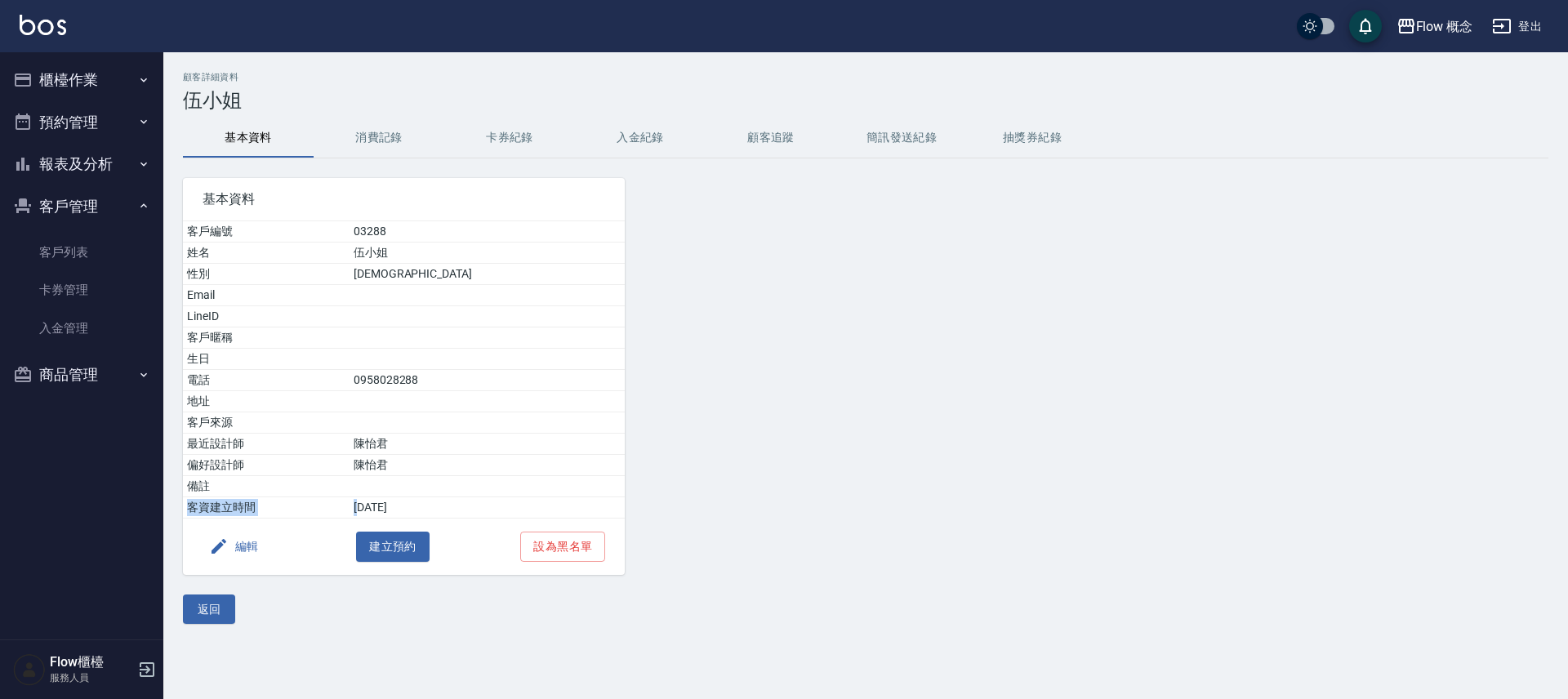
drag, startPoint x: 419, startPoint y: 505, endPoint x: 520, endPoint y: 480, distance: 104.0
click at [520, 484] on tbody "客戶編號 03288 姓名 伍小姐 性別 [DEMOGRAPHIC_DATA] Email LineID 客戶暱稱 生日 電話 [PHONE_NUMBER] …" at bounding box center [404, 369] width 442 height 297
click at [369, 126] on button "消費記錄" at bounding box center [378, 138] width 131 height 39
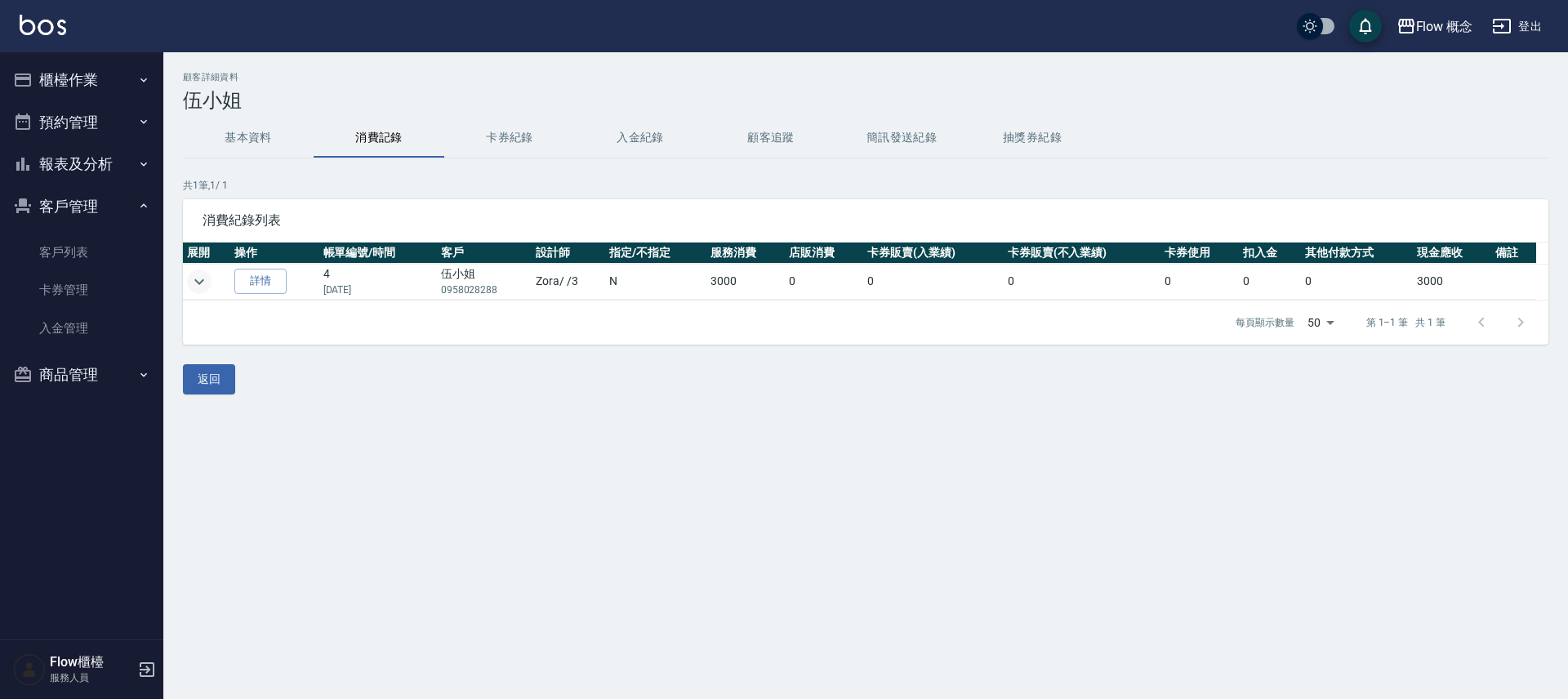
click at [205, 277] on icon "expand row" at bounding box center [199, 281] width 20 height 20
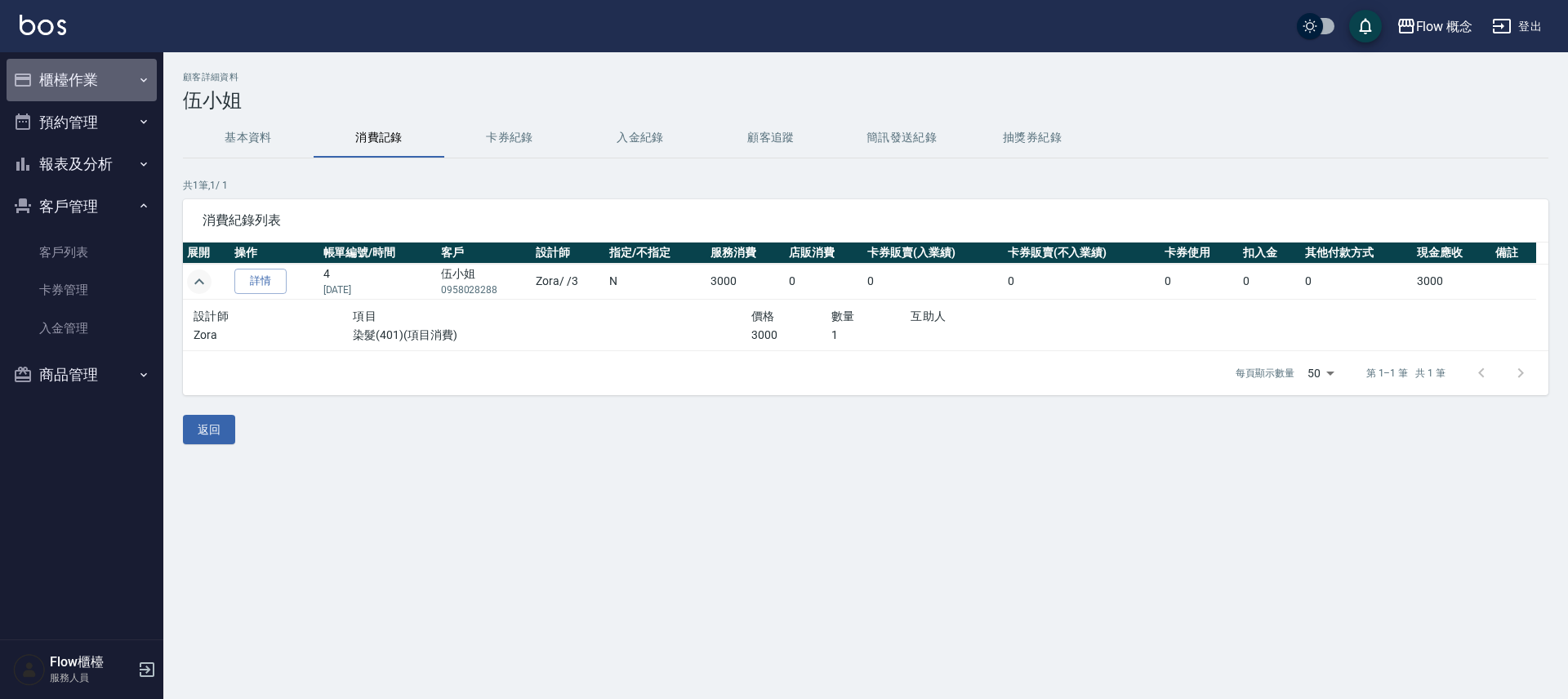
click at [24, 75] on icon "button" at bounding box center [22, 79] width 20 height 20
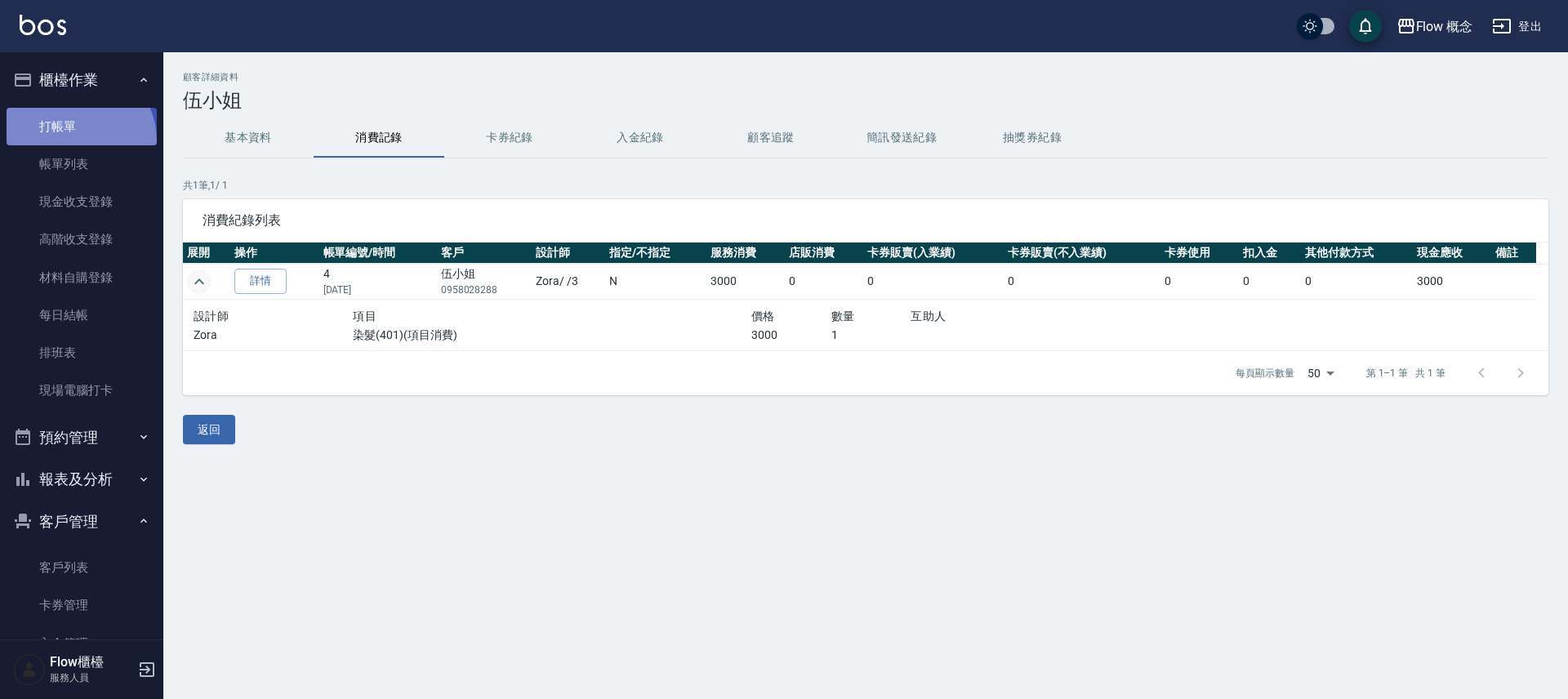
click at [70, 141] on link "打帳單" at bounding box center [81, 127] width 150 height 37
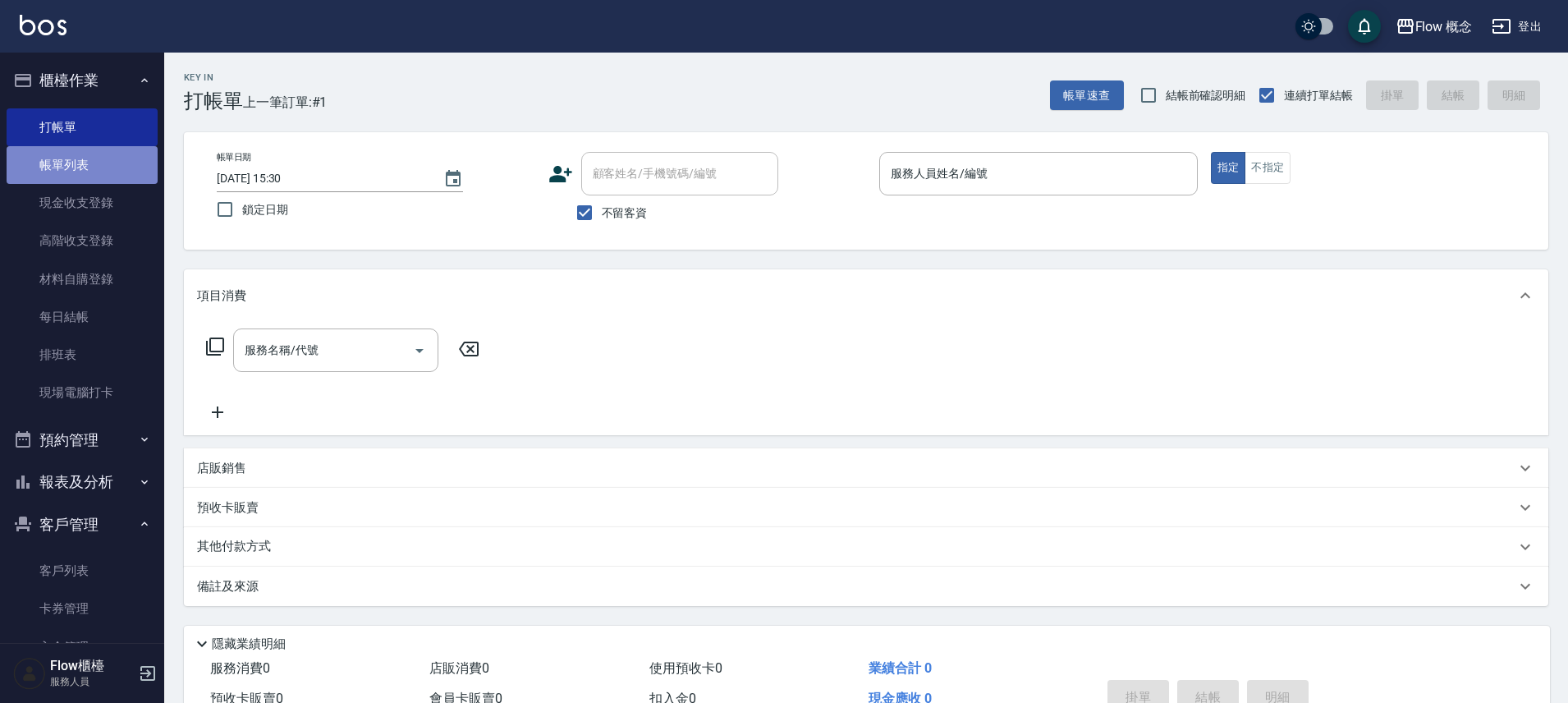
click at [102, 159] on link "帳單列表" at bounding box center [82, 165] width 151 height 37
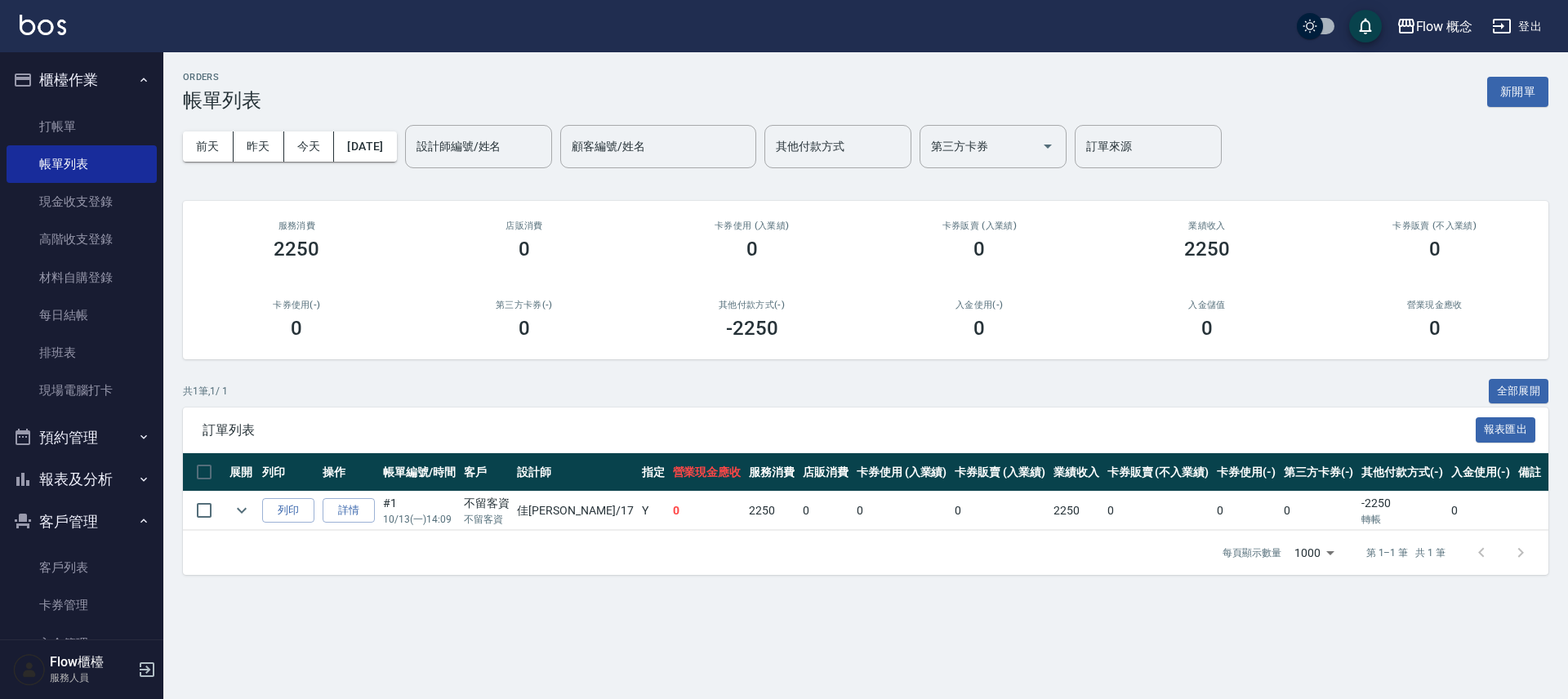
click at [375, 116] on div "[DATE] [DATE] [DATE] [DATE] 設計師編號/姓名 設計師編號/姓名 顧客編號/姓名 顧客編號/姓名 其他付款方式 其他付款方式 第三方…" at bounding box center [865, 146] width 1366 height 69
click at [378, 131] on button "[DATE]" at bounding box center [364, 146] width 62 height 30
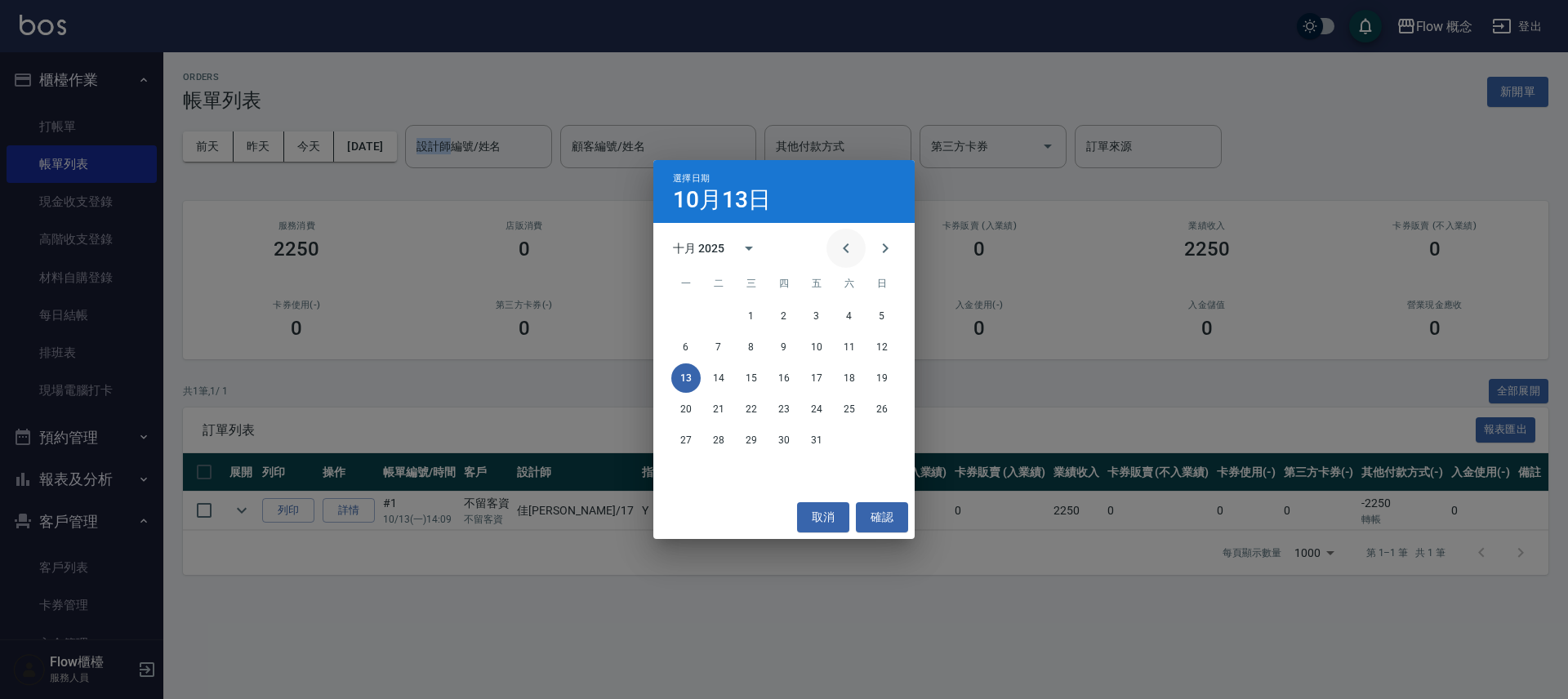
click at [852, 256] on icon "Previous month" at bounding box center [846, 248] width 20 height 20
click at [832, 254] on button "Previous month" at bounding box center [846, 248] width 39 height 39
click at [888, 317] on button "6" at bounding box center [882, 316] width 30 height 30
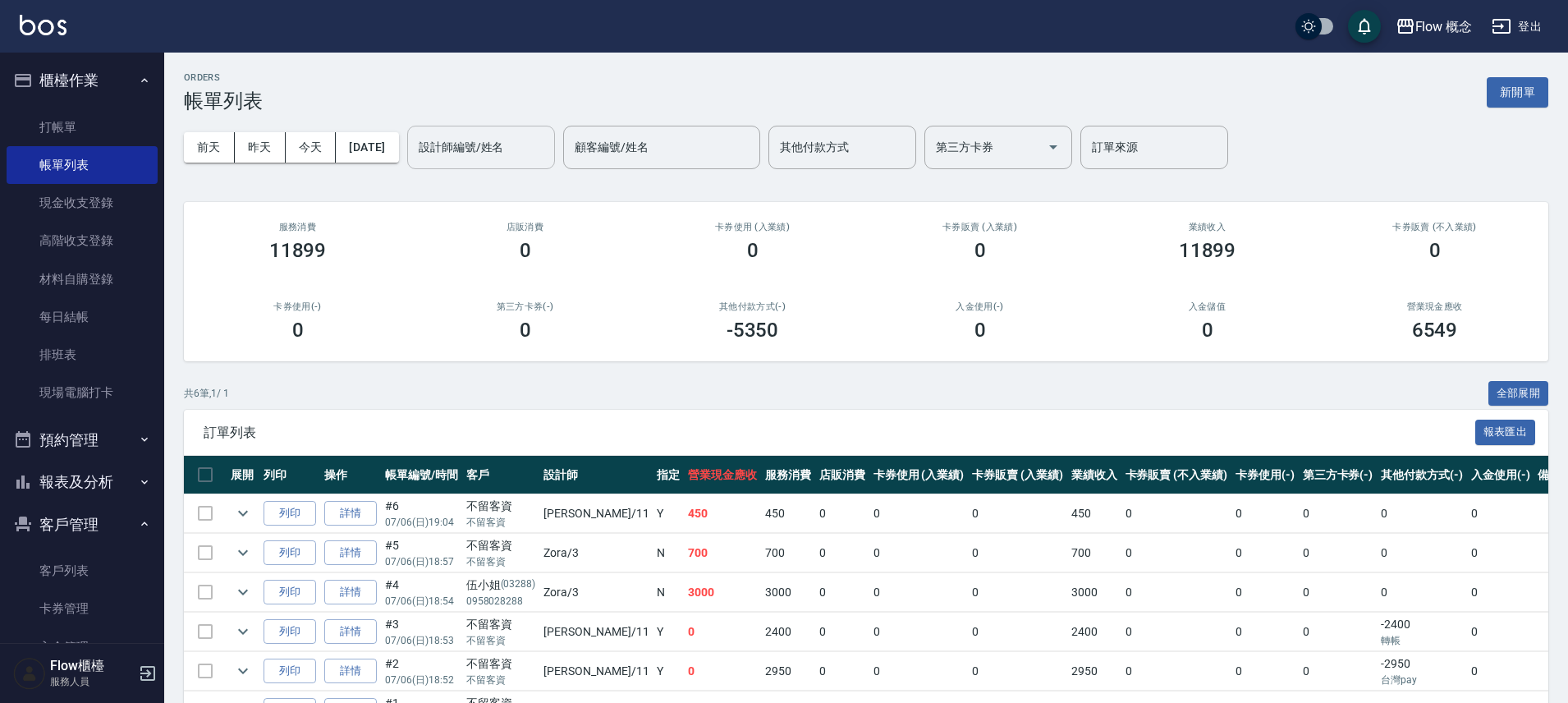
click at [537, 157] on input "設計師編號/姓名" at bounding box center [481, 147] width 133 height 29
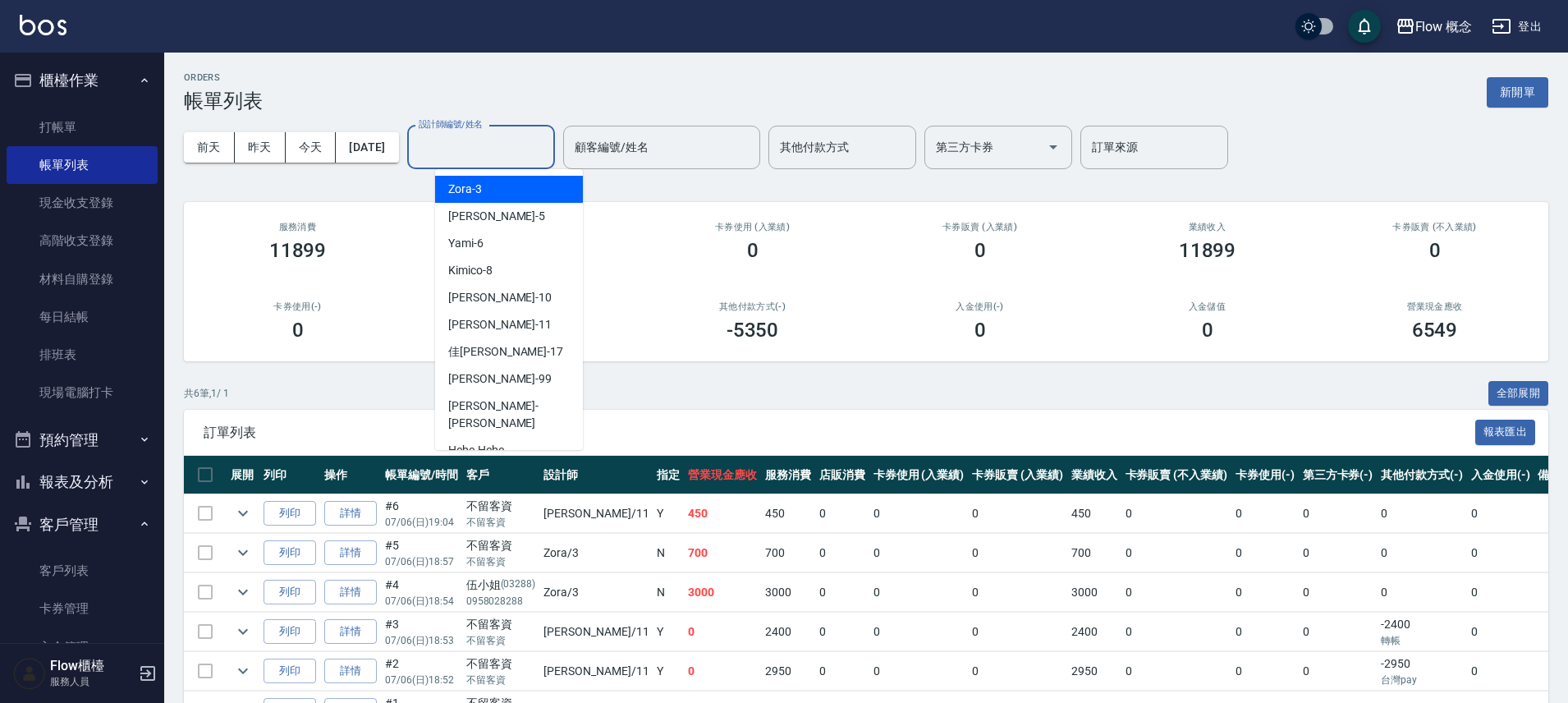
click at [534, 186] on div "Zora -3" at bounding box center [509, 188] width 148 height 27
type input "Zora-3"
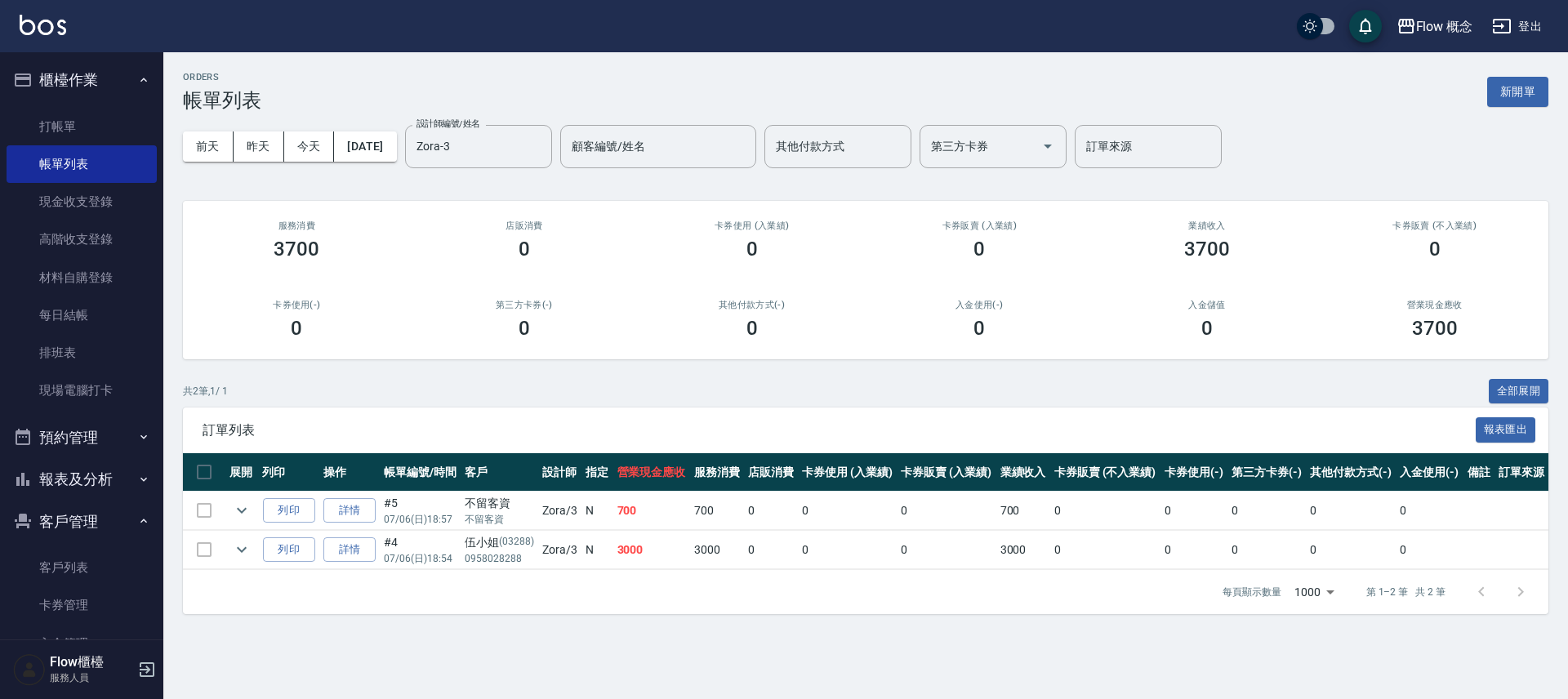
drag, startPoint x: 666, startPoint y: 559, endPoint x: 596, endPoint y: 515, distance: 82.7
click at [600, 517] on tbody "列印 詳情 #5 07/06 (日) 18:57 不留客資 不留客資 Zora /3 N 700 700 0 0 0 700 0 0 0 0 0 列印 詳情 …" at bounding box center [865, 530] width 1366 height 78
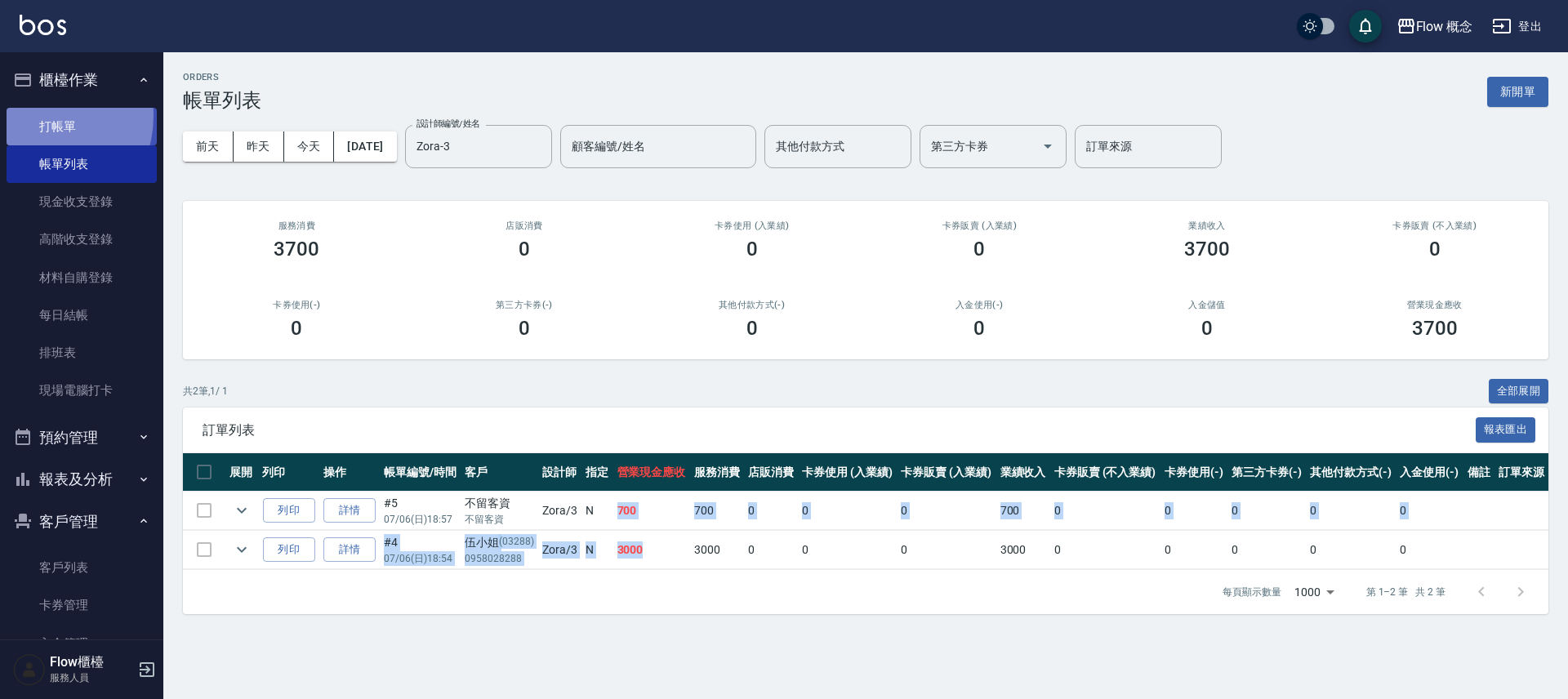
click at [36, 116] on link "打帳單" at bounding box center [81, 127] width 150 height 37
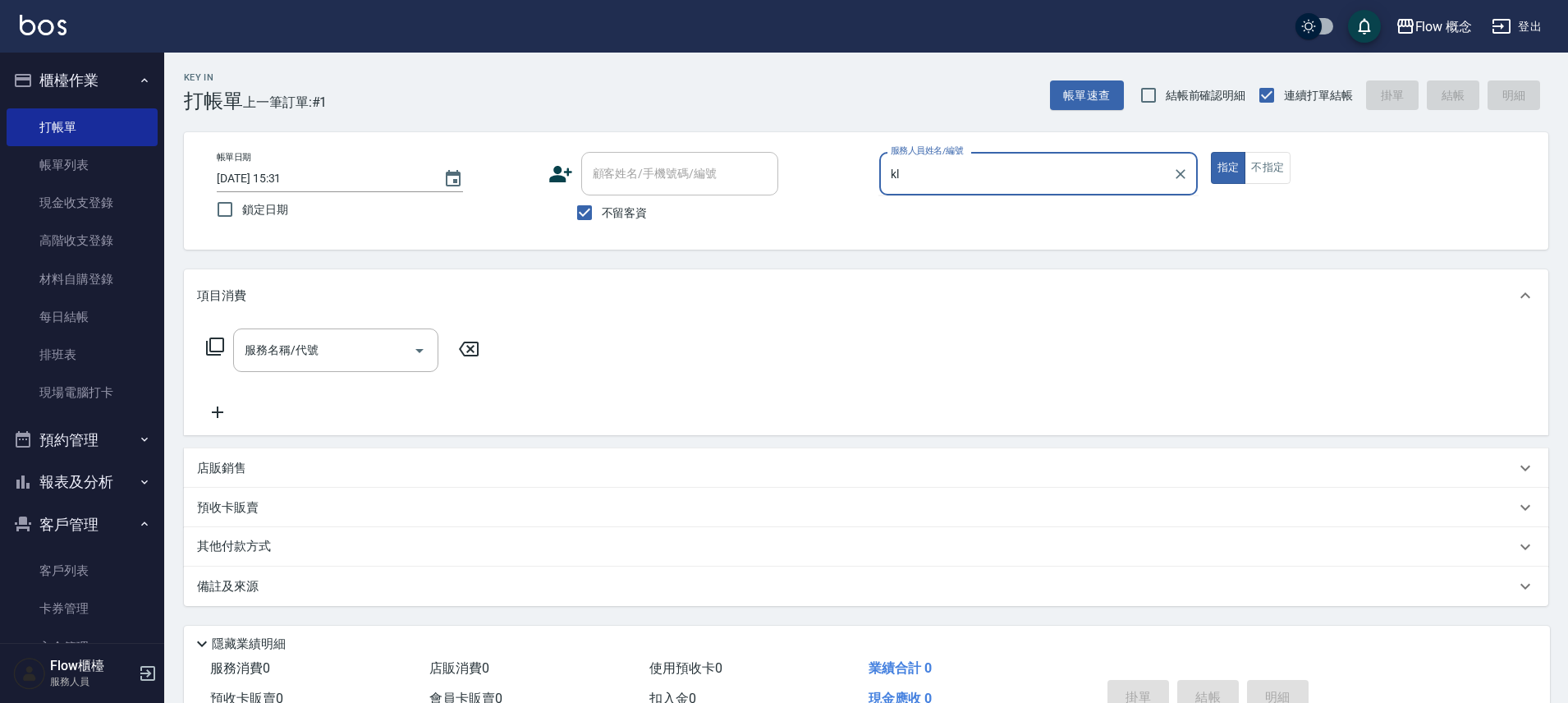
type input "k"
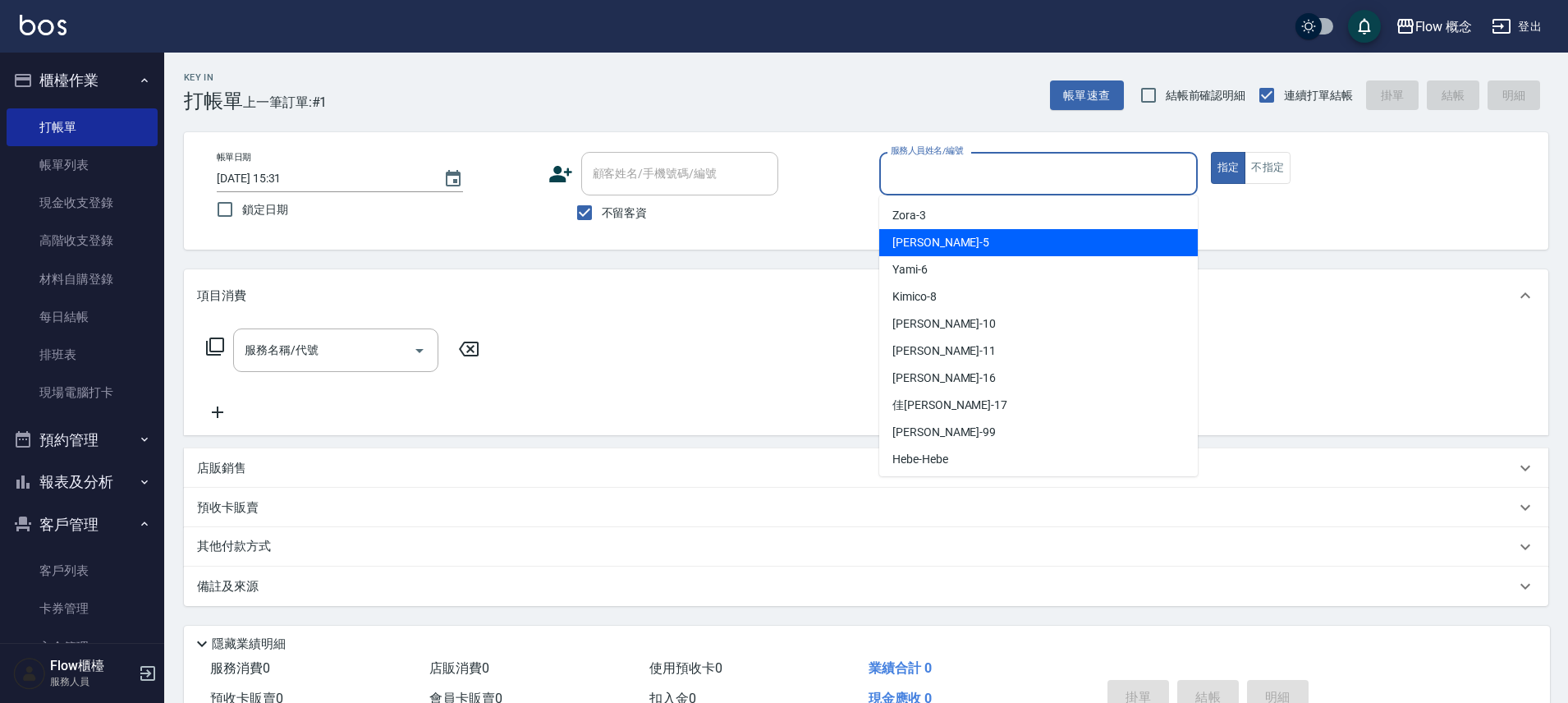
click at [838, 202] on div "顧客姓名/手機號碼/編號 顧客姓名/手機號碼/編號 不留客資" at bounding box center [708, 190] width 319 height 78
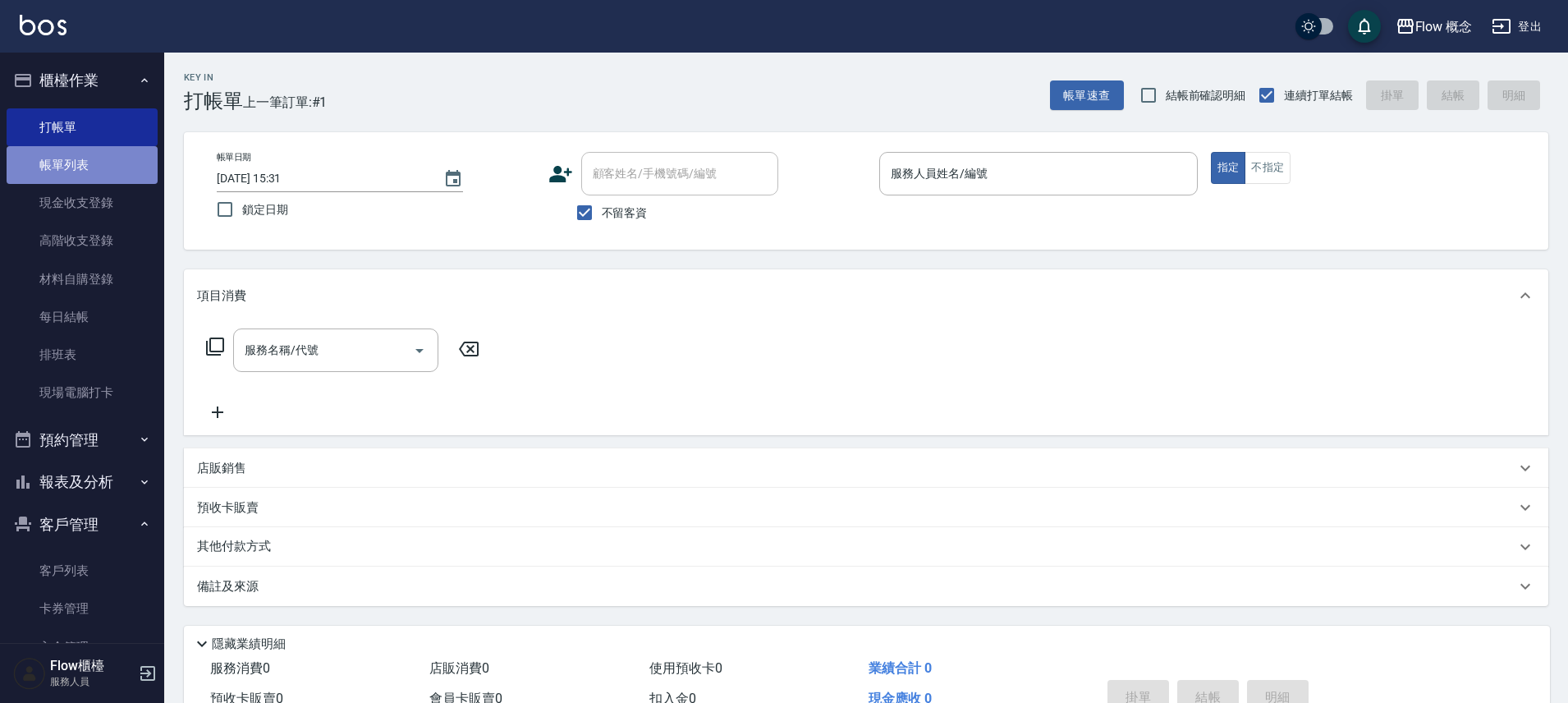
click at [97, 177] on link "帳單列表" at bounding box center [82, 165] width 151 height 37
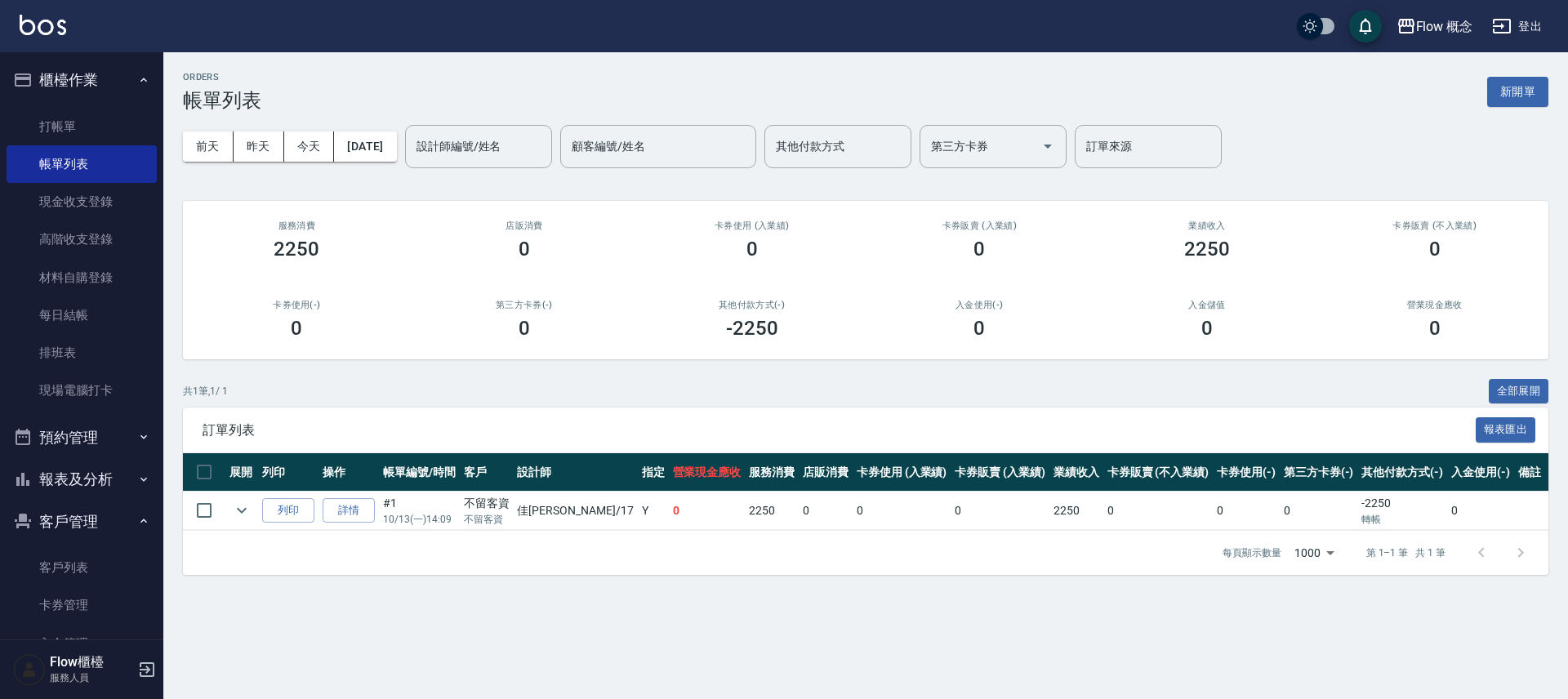
click at [88, 523] on button "客戶管理" at bounding box center [81, 522] width 150 height 43
click at [112, 490] on button "報表及分析" at bounding box center [81, 479] width 150 height 43
click at [84, 561] on link "店家日報表" at bounding box center [81, 563] width 150 height 37
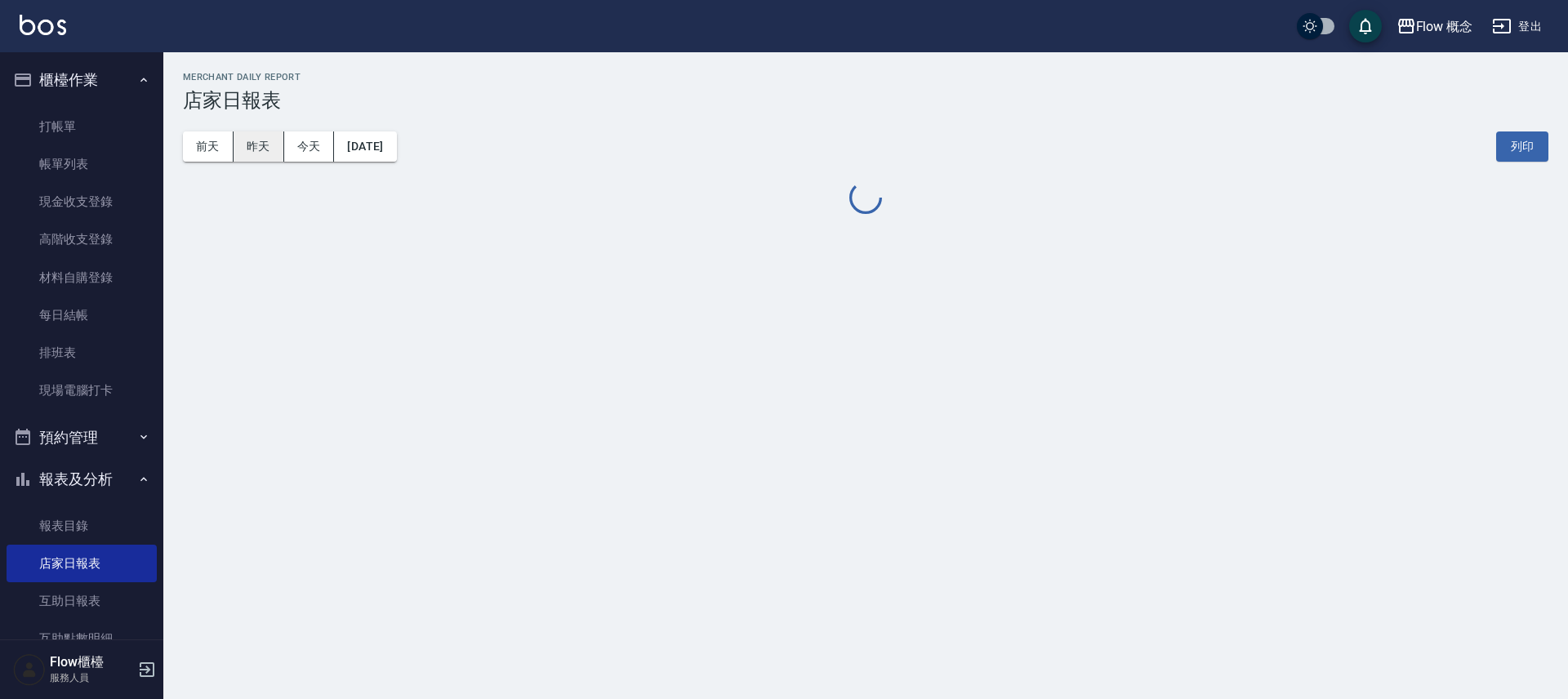
click at [255, 151] on button "昨天" at bounding box center [259, 146] width 50 height 30
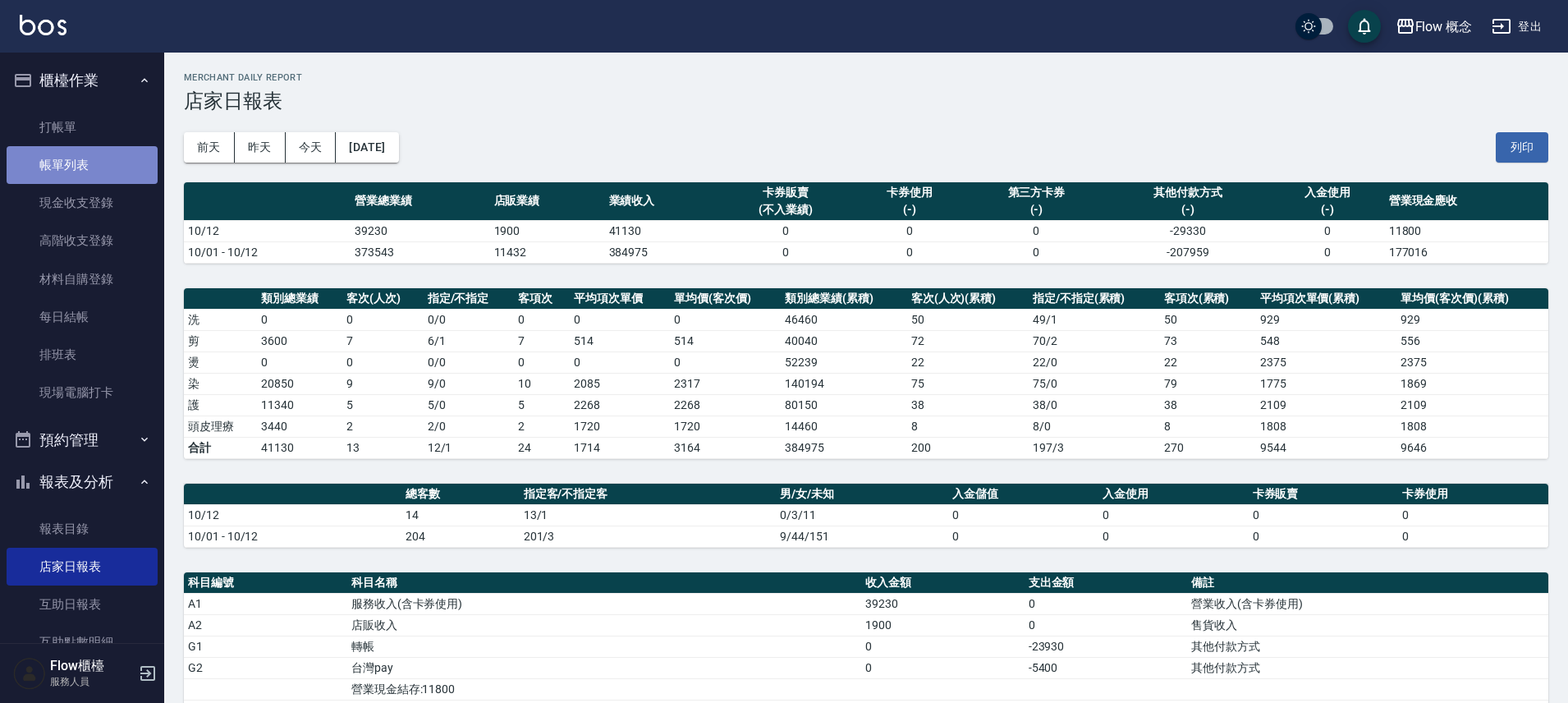
click at [99, 174] on link "帳單列表" at bounding box center [82, 165] width 151 height 37
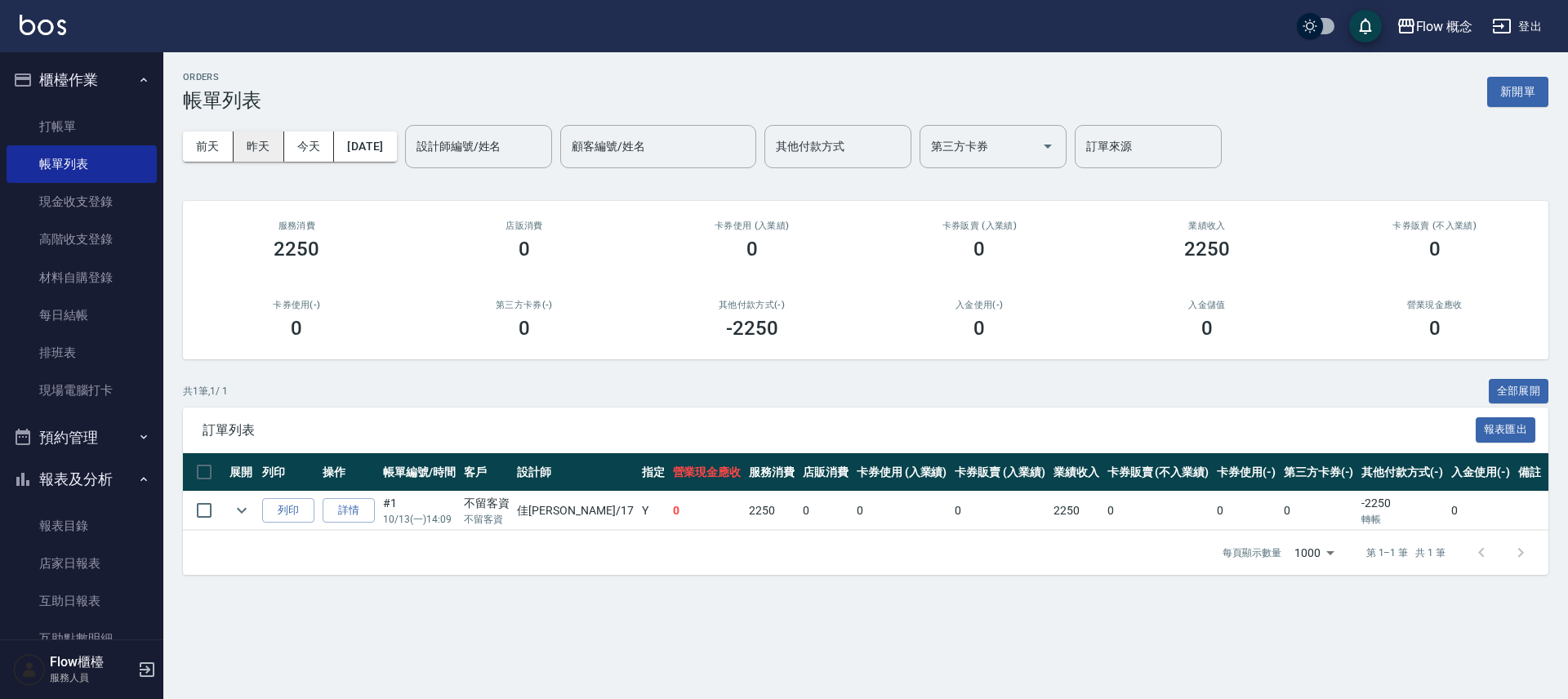
click at [265, 150] on button "昨天" at bounding box center [259, 146] width 50 height 30
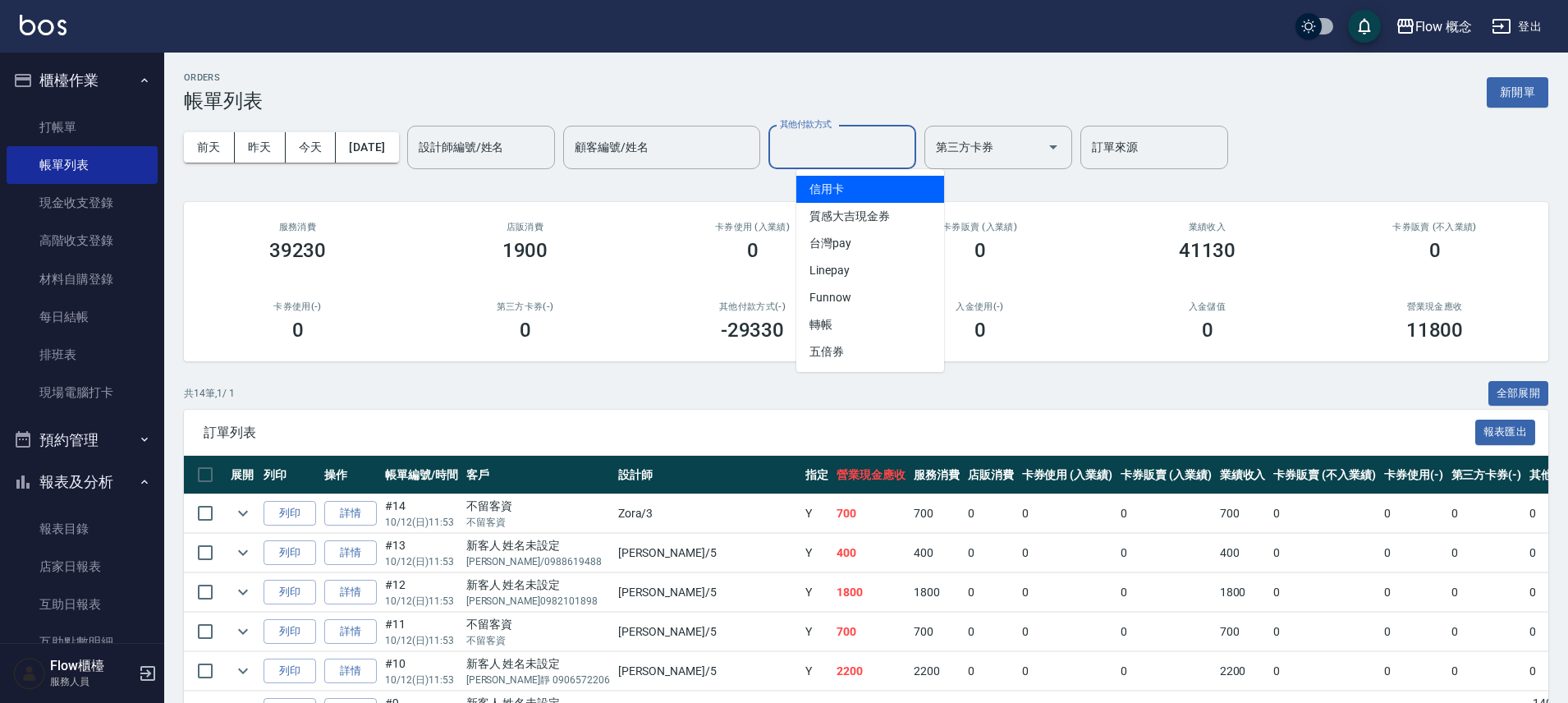
click at [848, 146] on input "其他付款方式" at bounding box center [843, 147] width 133 height 29
click at [830, 201] on span "信用卡" at bounding box center [871, 188] width 148 height 27
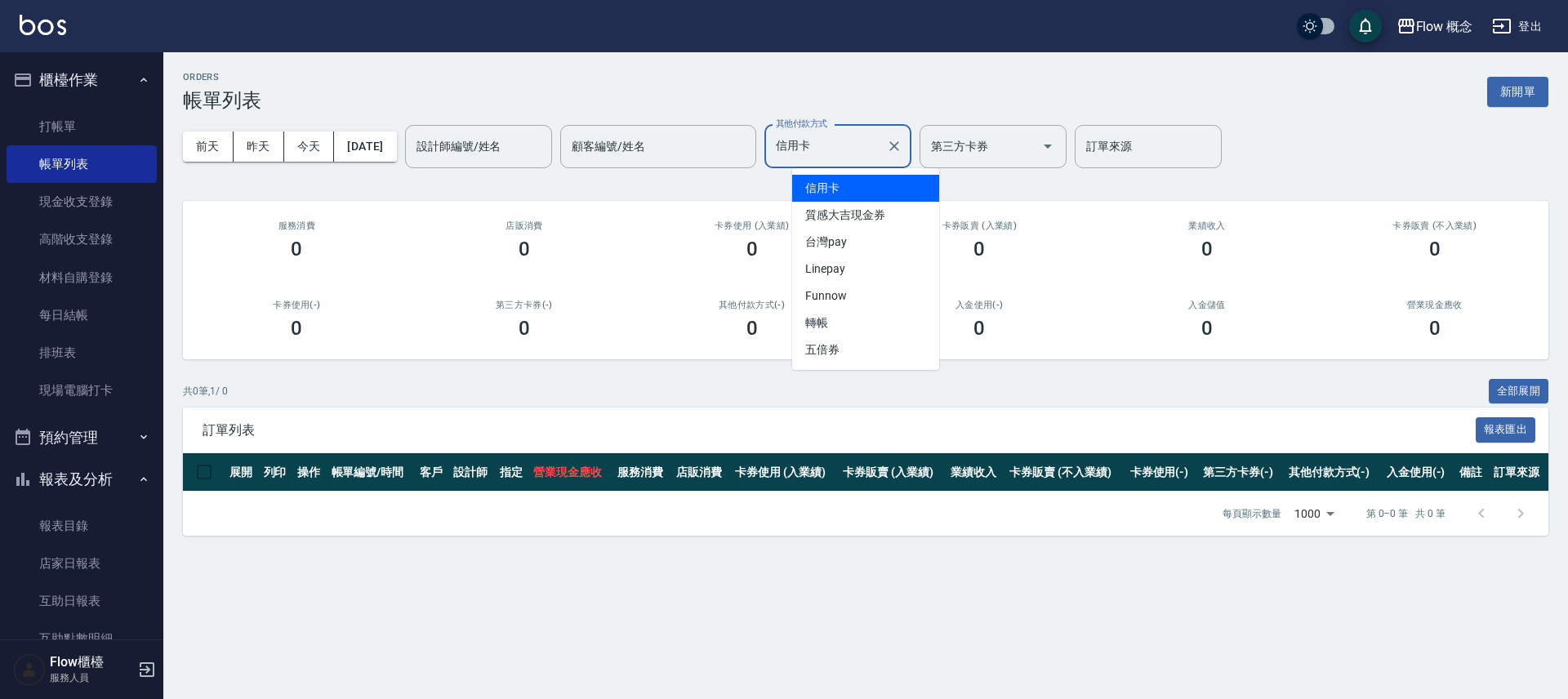
click at [866, 139] on input "信用卡" at bounding box center [826, 146] width 108 height 29
click at [855, 233] on span "台灣pay" at bounding box center [866, 241] width 147 height 27
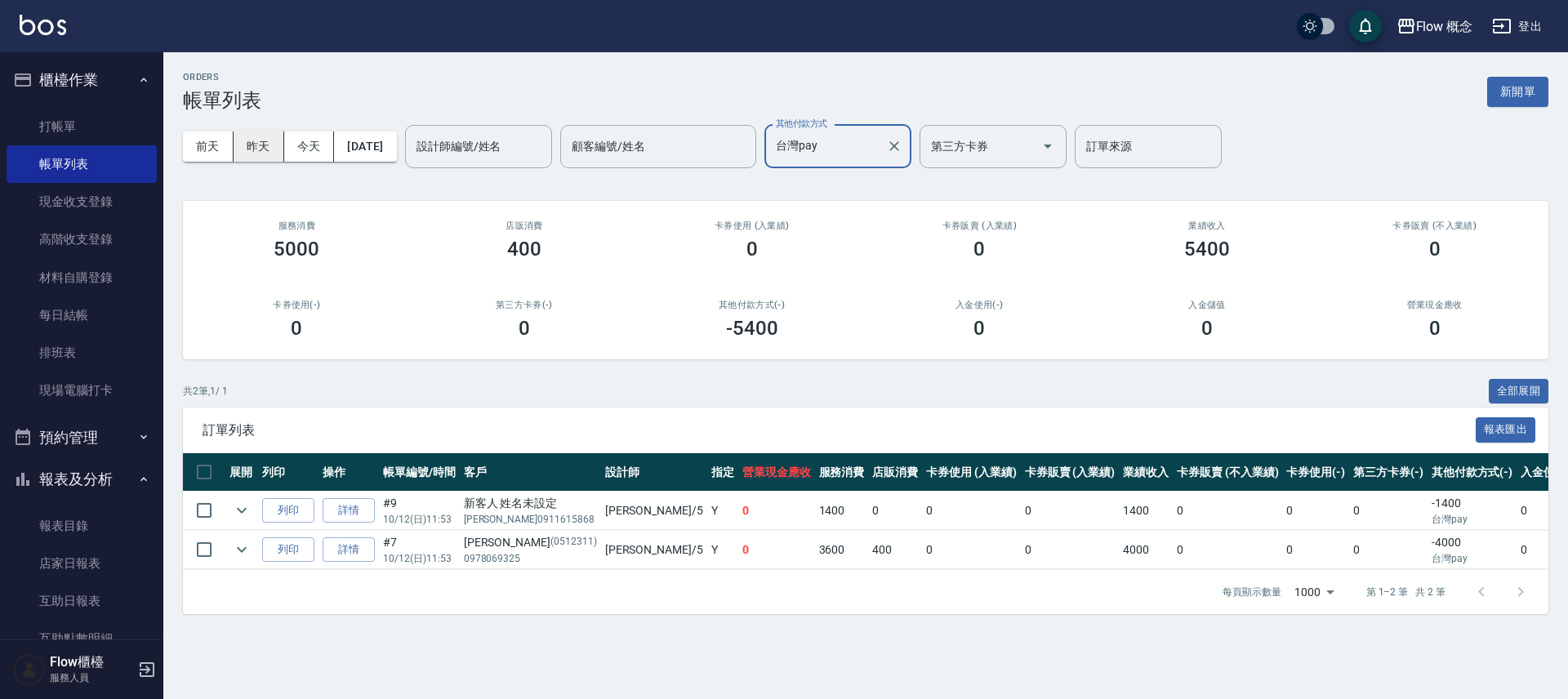
click at [257, 138] on button "昨天" at bounding box center [259, 146] width 50 height 30
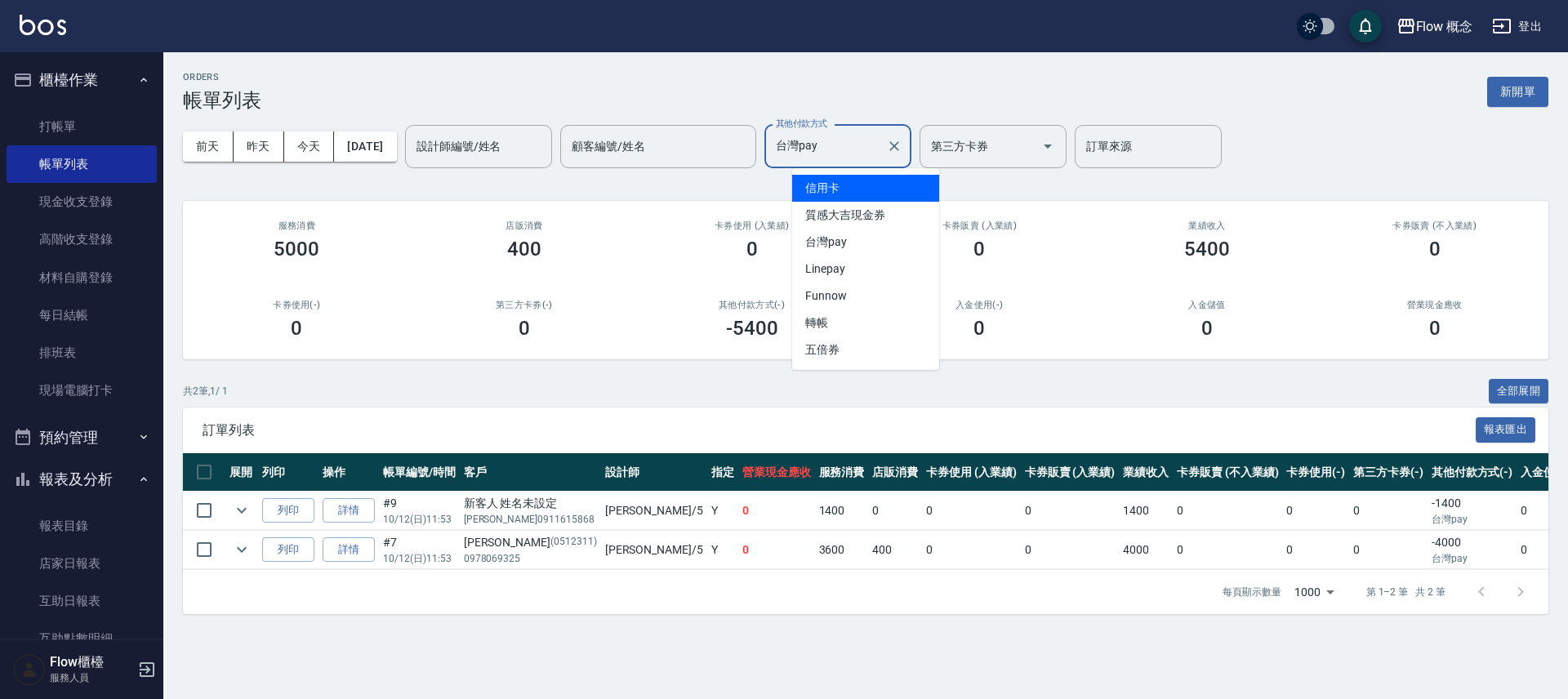
click at [846, 153] on input "台灣pay" at bounding box center [826, 146] width 108 height 29
click at [830, 317] on span "轉帳" at bounding box center [866, 322] width 147 height 27
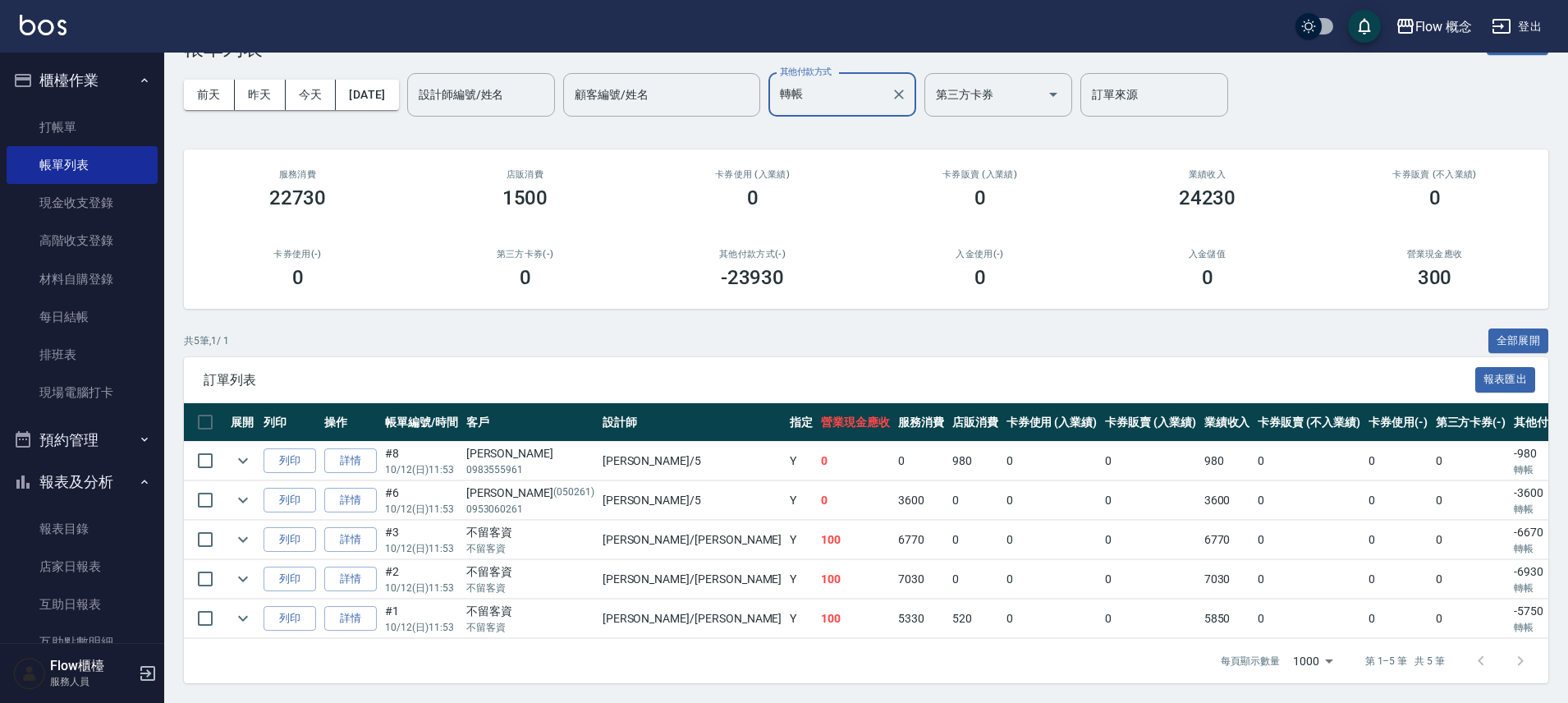
scroll to position [65, 0]
click at [853, 81] on input "轉帳" at bounding box center [830, 95] width 109 height 29
click at [864, 182] on span "台灣pay" at bounding box center [871, 190] width 148 height 27
type input "台灣pay"
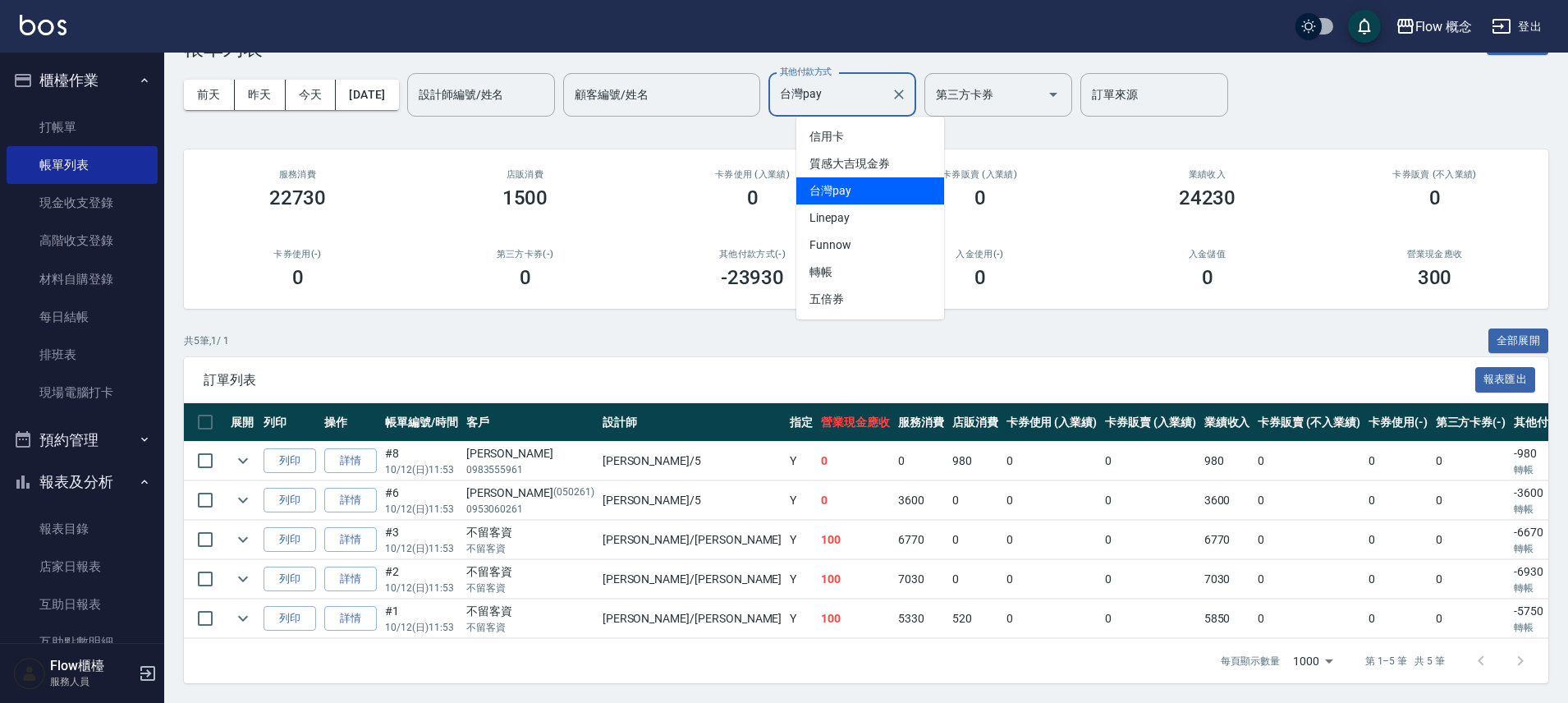
scroll to position [0, 0]
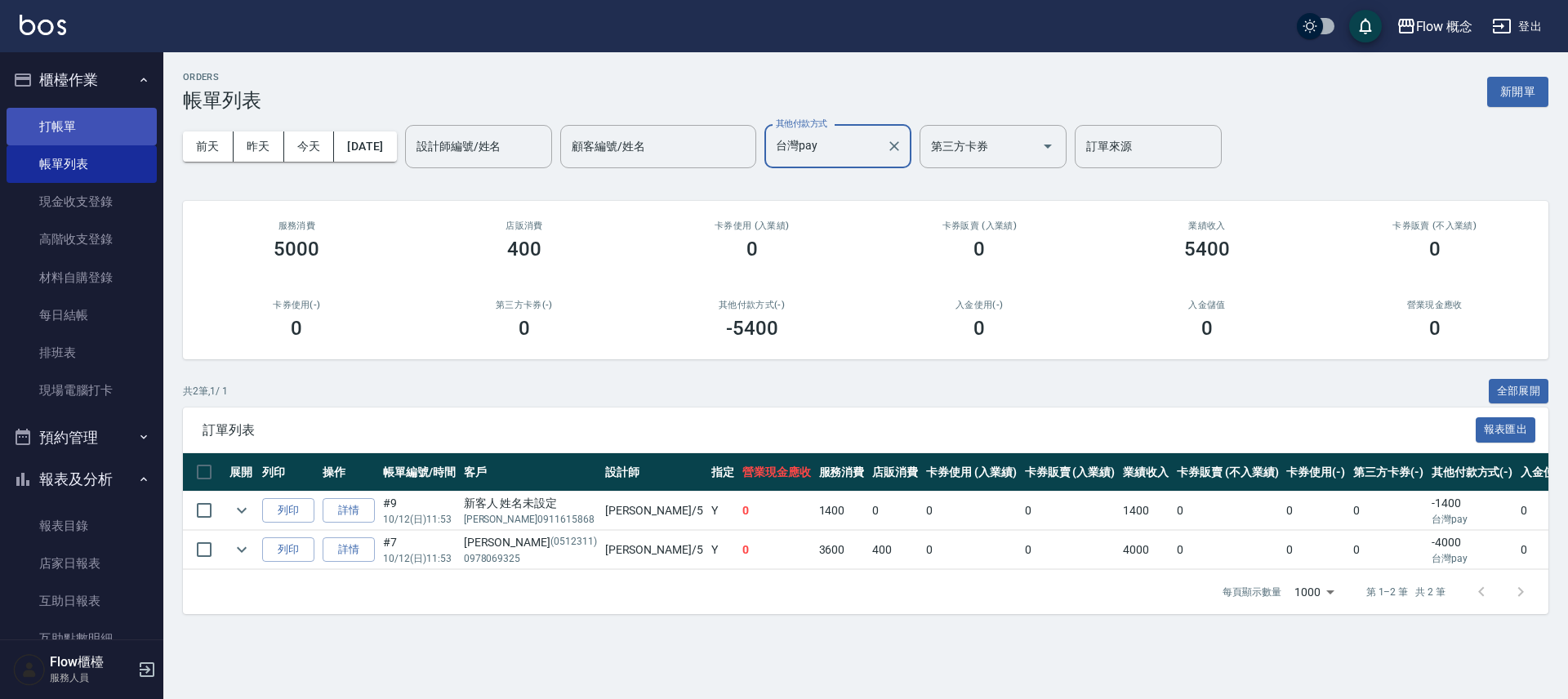
click at [78, 123] on link "打帳單" at bounding box center [81, 127] width 150 height 37
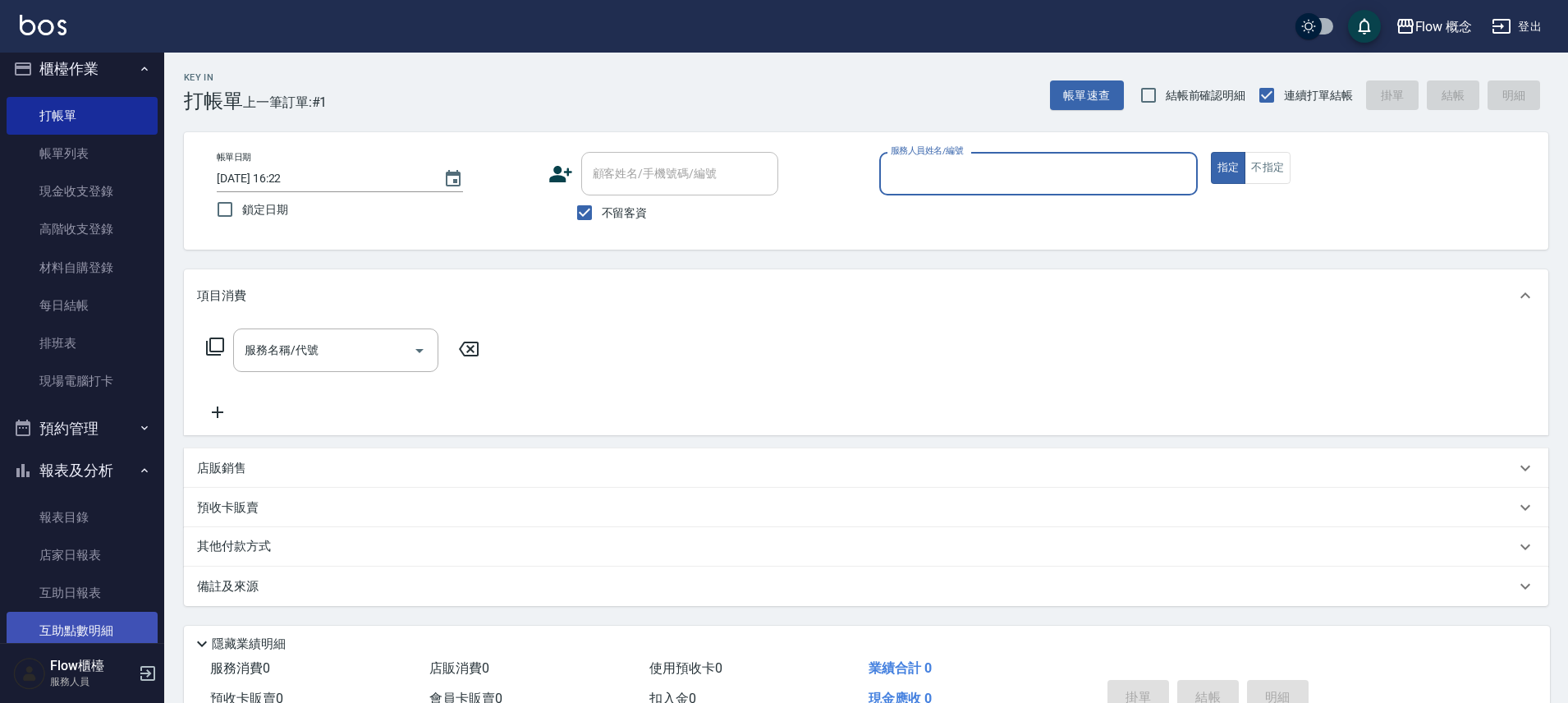
scroll to position [23, 0]
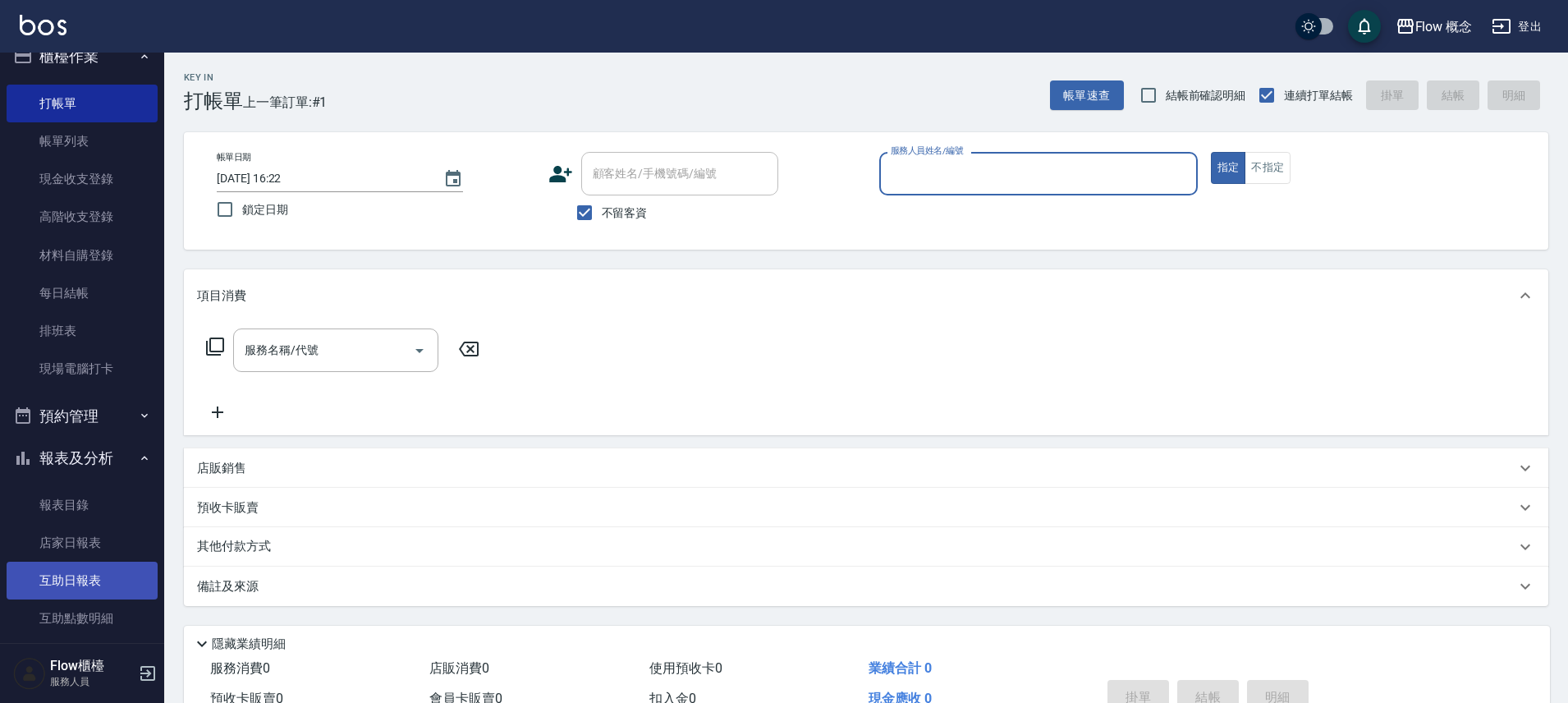
click at [58, 592] on link "互助日報表" at bounding box center [82, 580] width 151 height 37
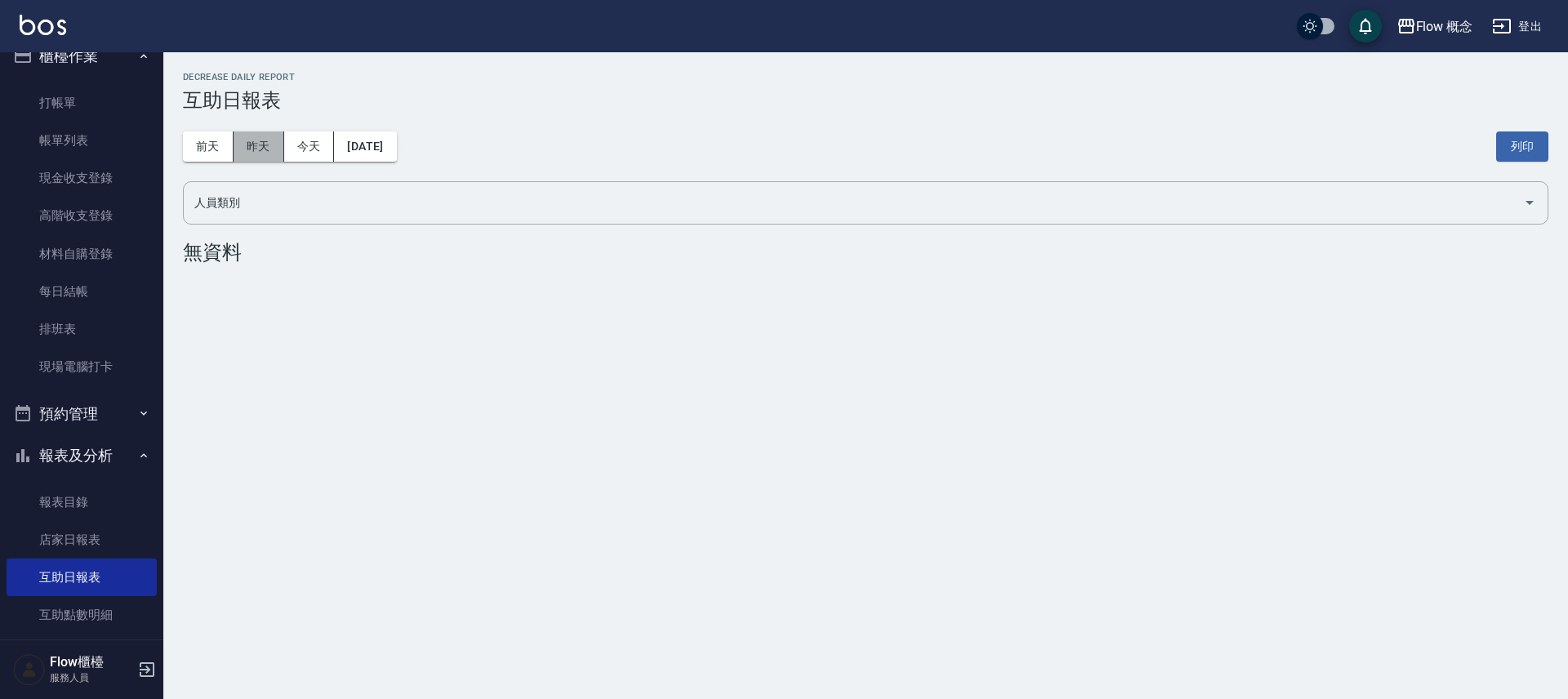
click at [254, 148] on button "昨天" at bounding box center [259, 146] width 50 height 30
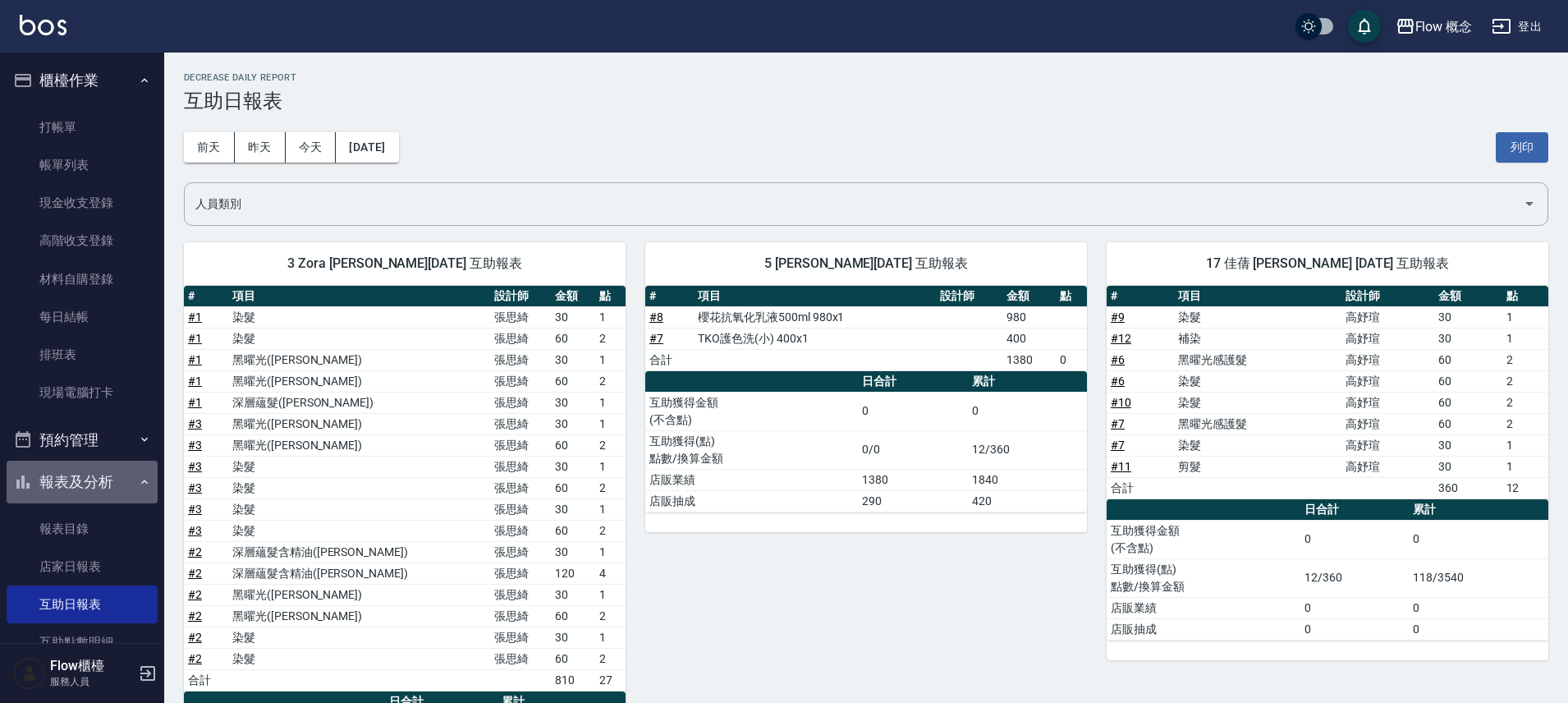
drag, startPoint x: 127, startPoint y: 475, endPoint x: 163, endPoint y: 348, distance: 132.0
click at [127, 475] on button "報表及分析" at bounding box center [82, 482] width 151 height 43
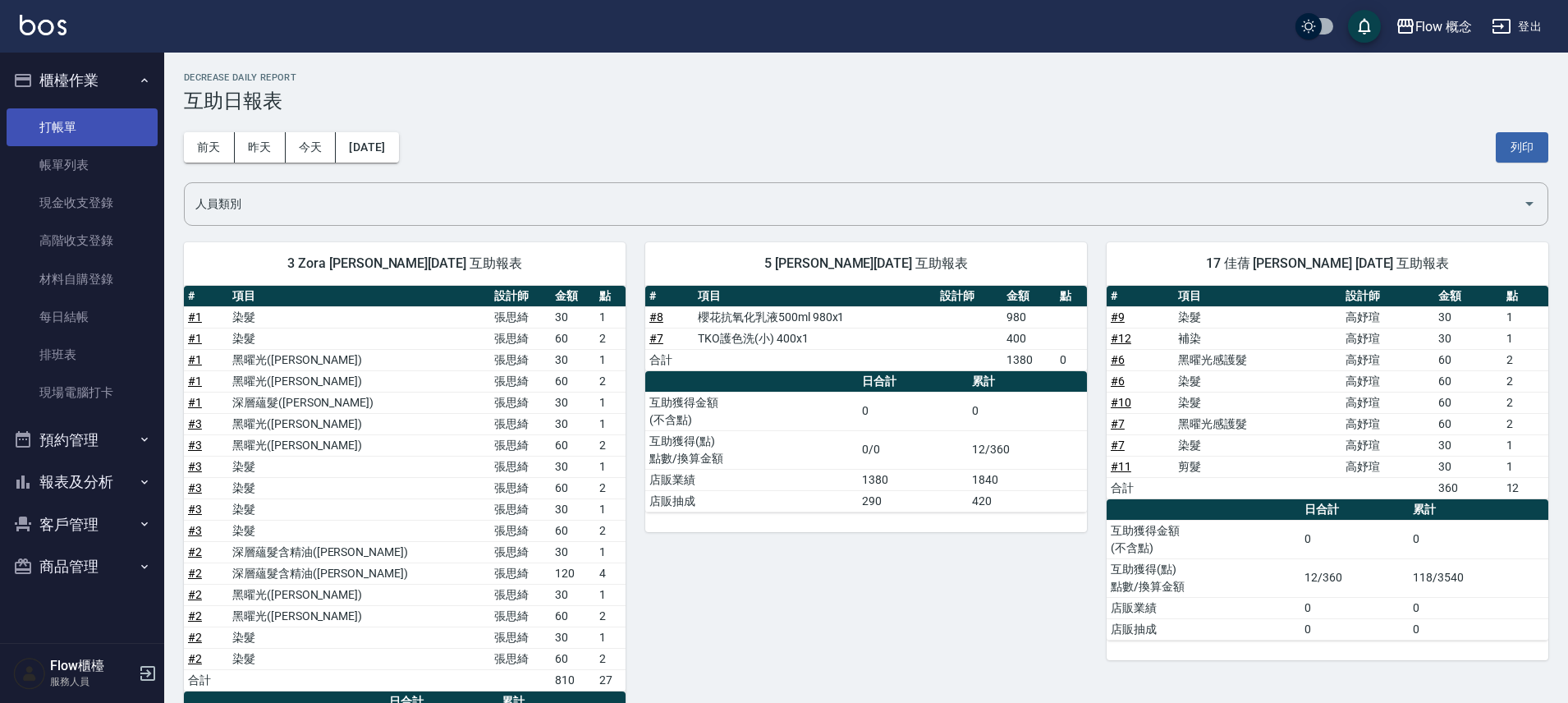
click at [114, 127] on link "打帳單" at bounding box center [82, 127] width 151 height 37
